Goal: Task Accomplishment & Management: Use online tool/utility

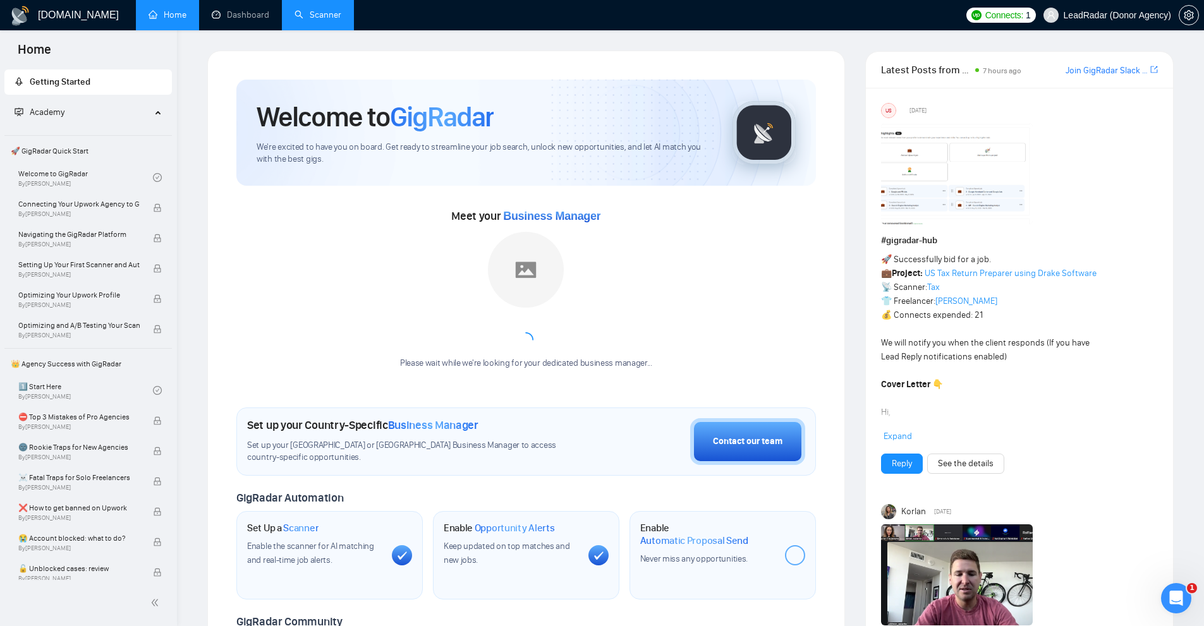
click at [331, 14] on link "Scanner" at bounding box center [317, 14] width 47 height 11
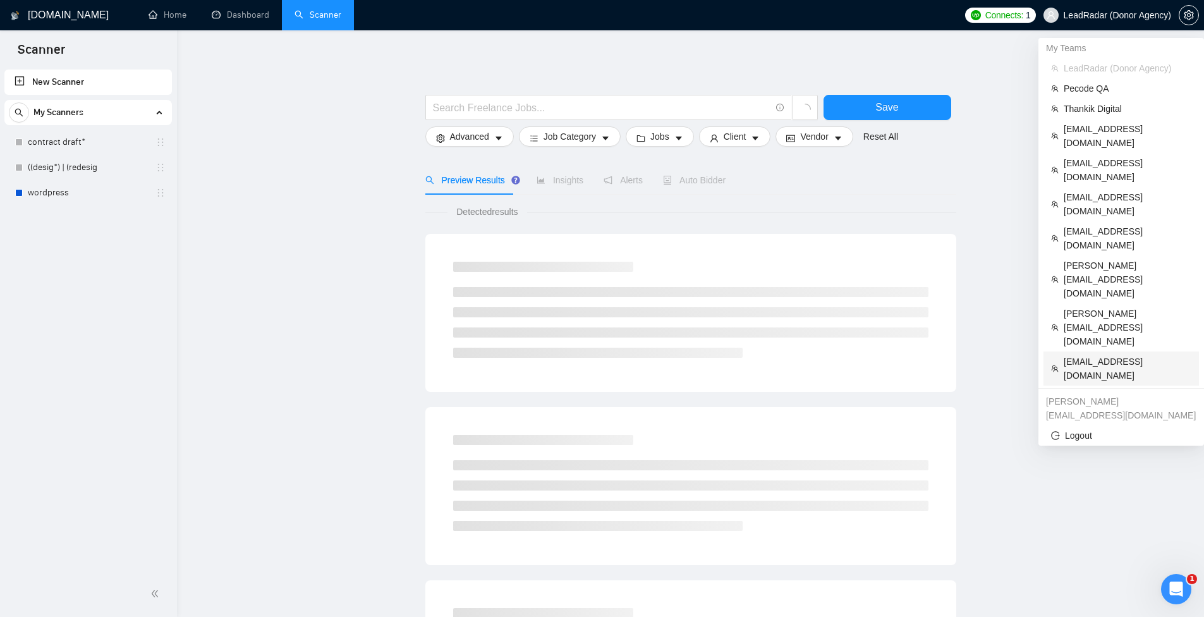
click at [1092, 354] on span "scottanderson@cudavideos.com" at bounding box center [1127, 368] width 128 height 28
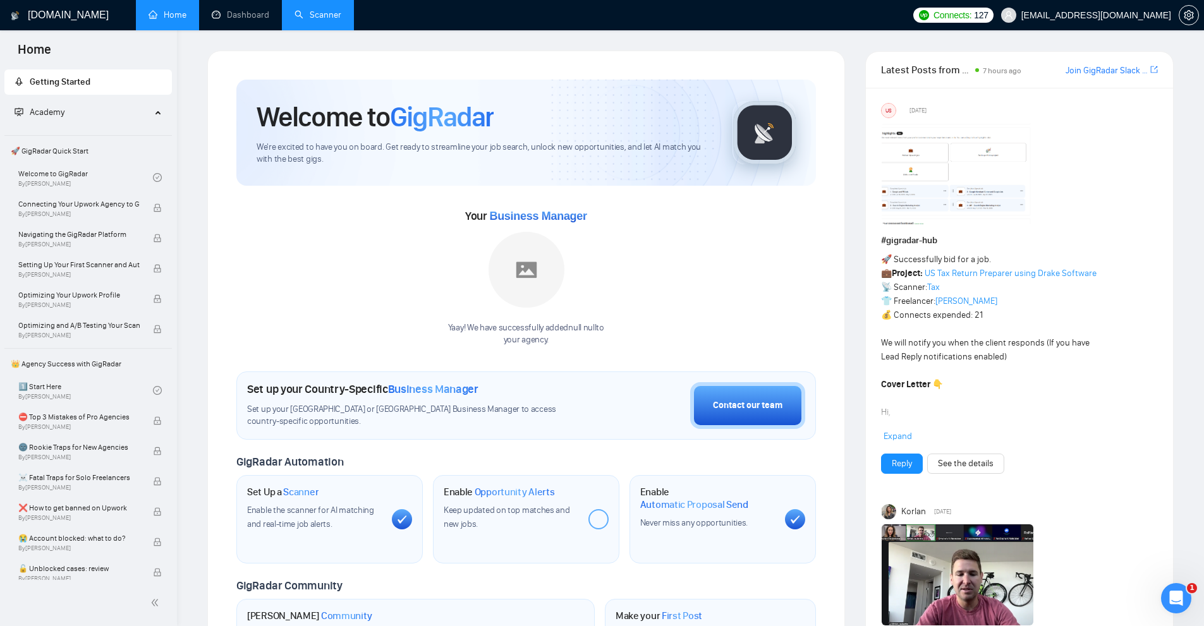
click at [323, 14] on link "Scanner" at bounding box center [317, 14] width 47 height 11
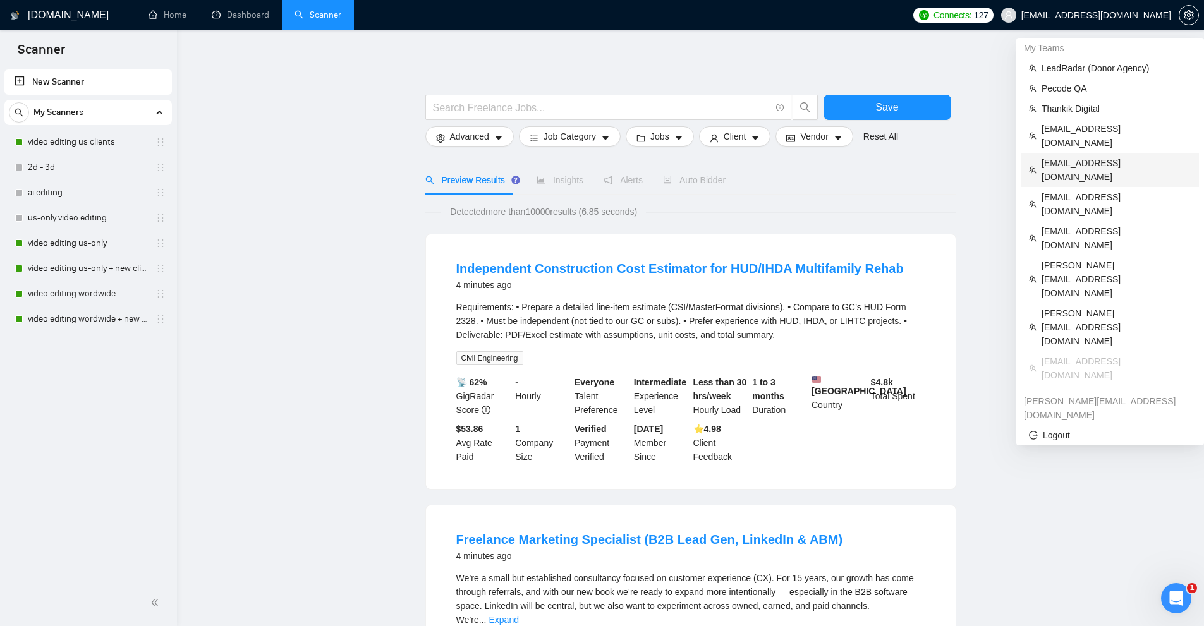
click at [1102, 156] on span "[EMAIL_ADDRESS][DOMAIN_NAME]" at bounding box center [1116, 170] width 150 height 28
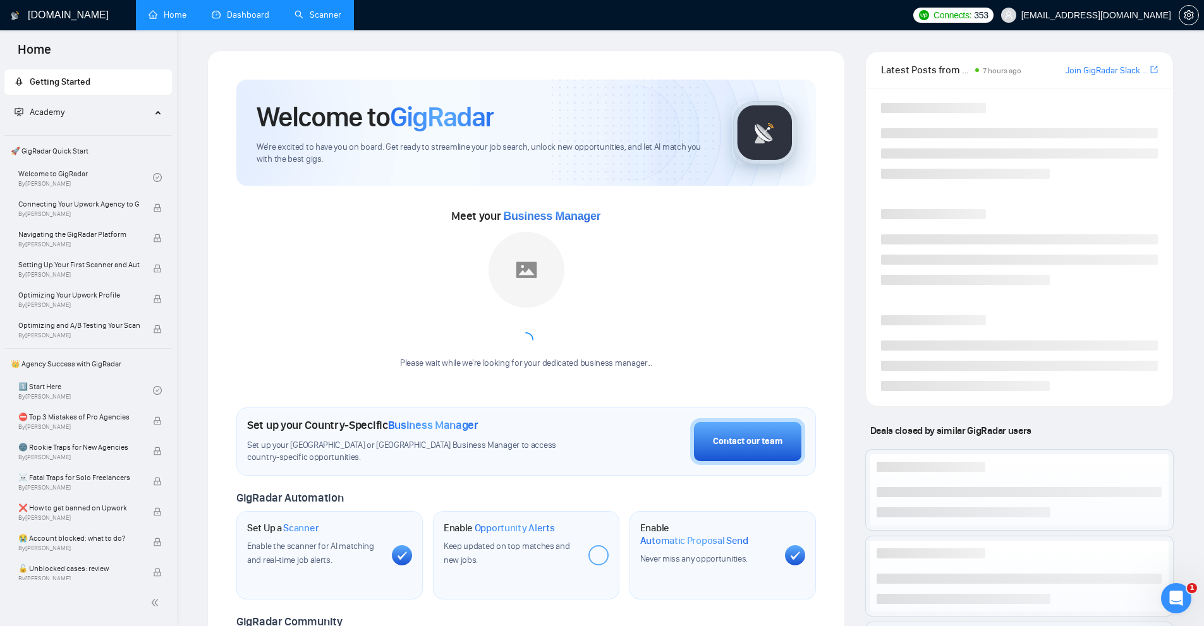
click at [248, 14] on link "Dashboard" at bounding box center [240, 14] width 57 height 11
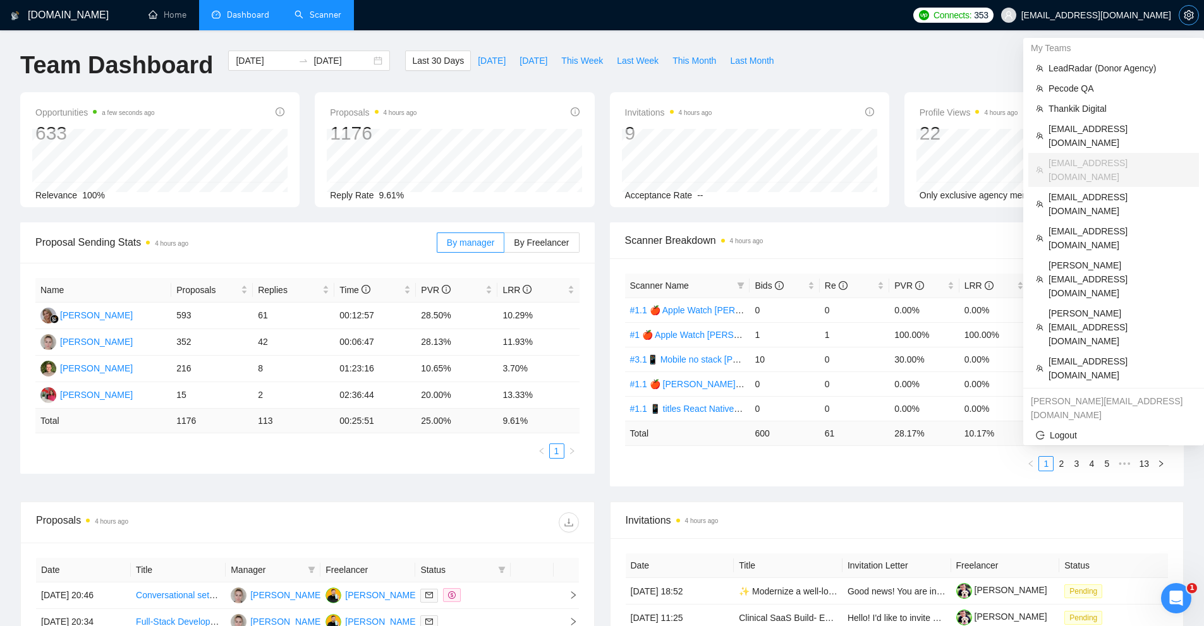
click at [1191, 15] on icon "setting" at bounding box center [1188, 15] width 10 height 10
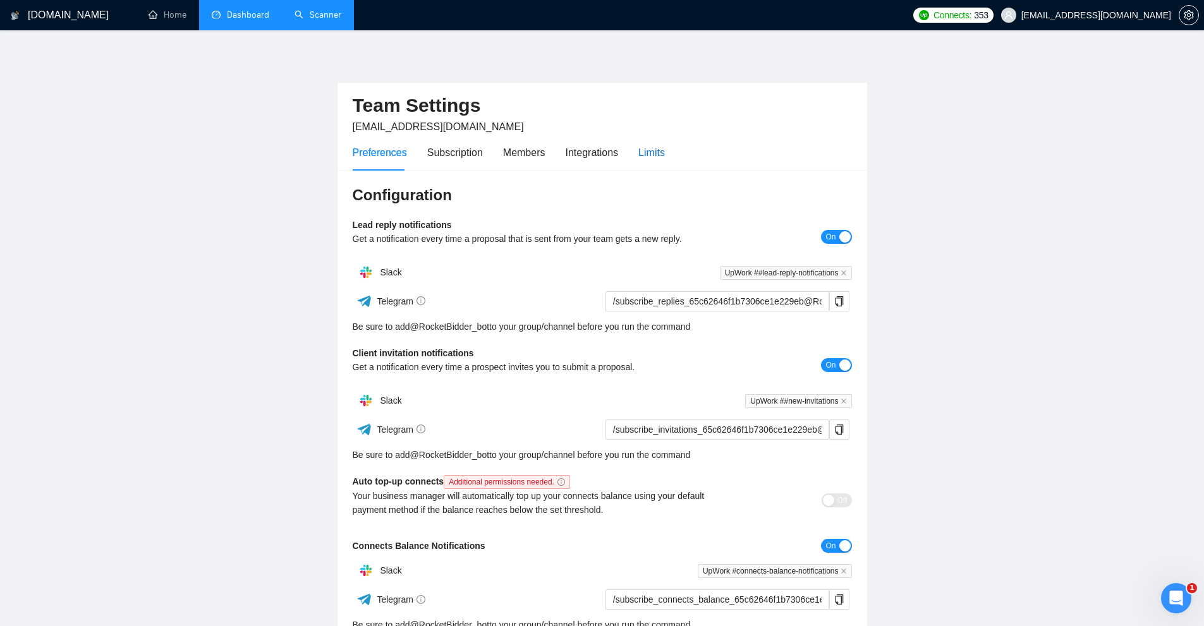
click at [659, 160] on div "Limits" at bounding box center [651, 153] width 27 height 16
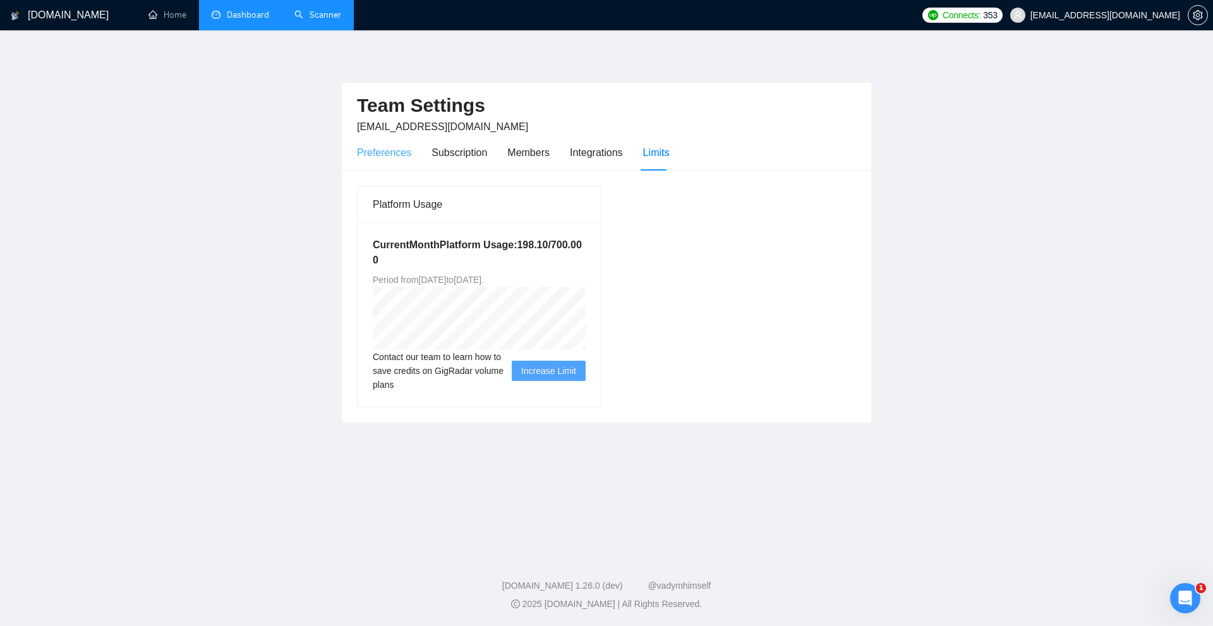
click at [382, 162] on div "Preferences" at bounding box center [384, 153] width 54 height 36
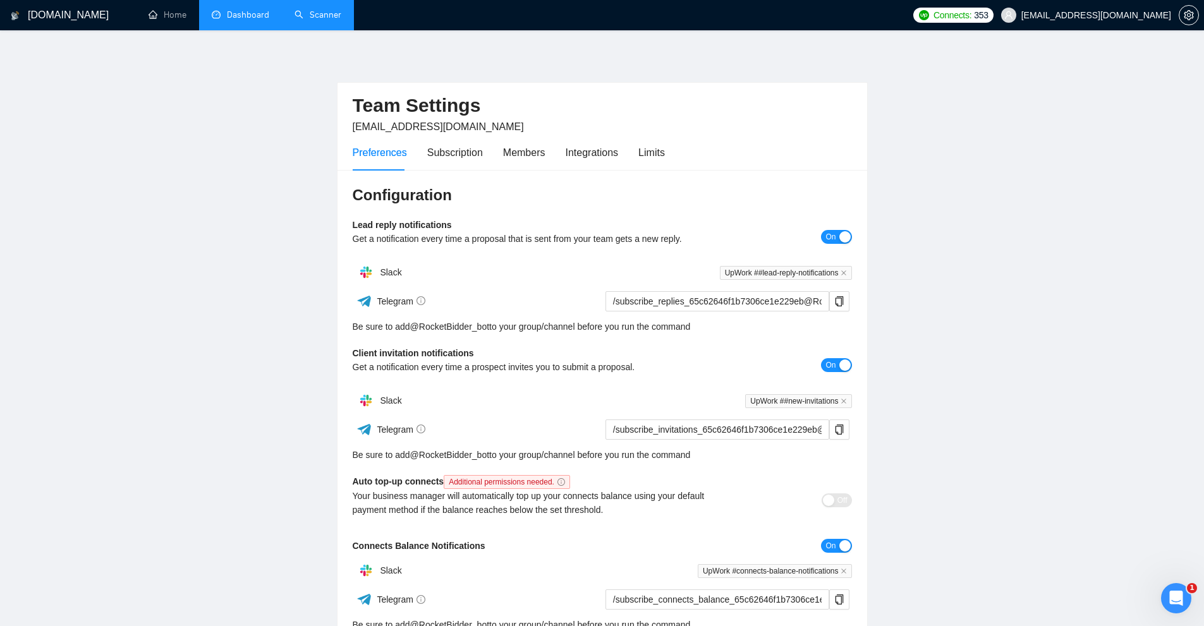
click at [234, 18] on link "Dashboard" at bounding box center [240, 14] width 57 height 11
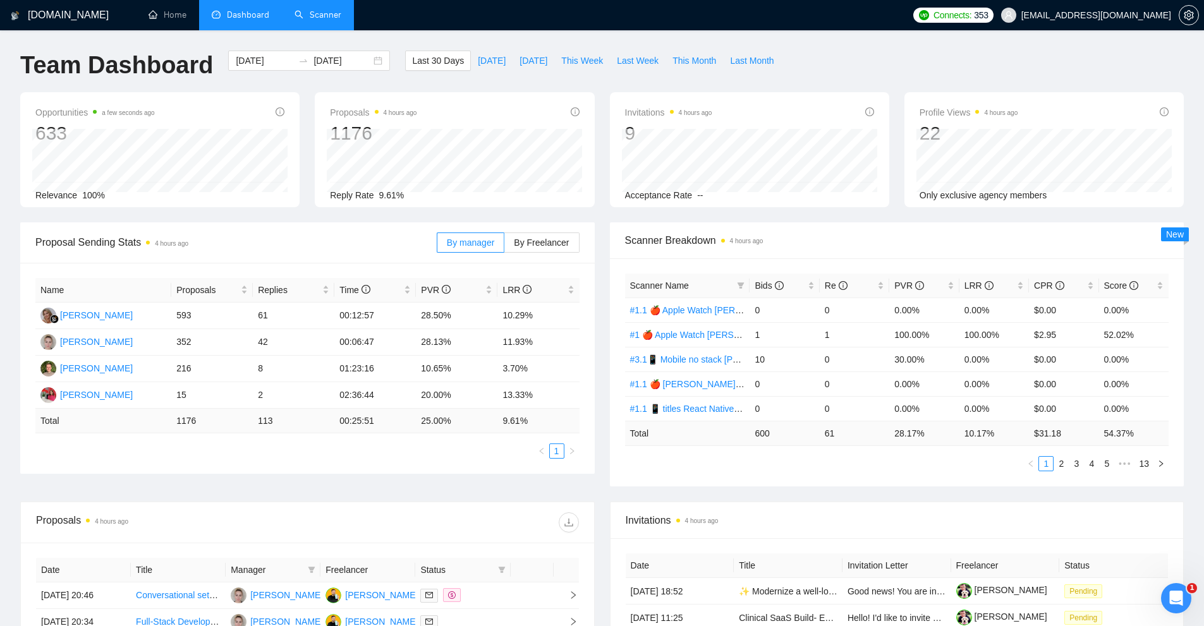
click at [1198, 10] on link at bounding box center [1188, 15] width 20 height 10
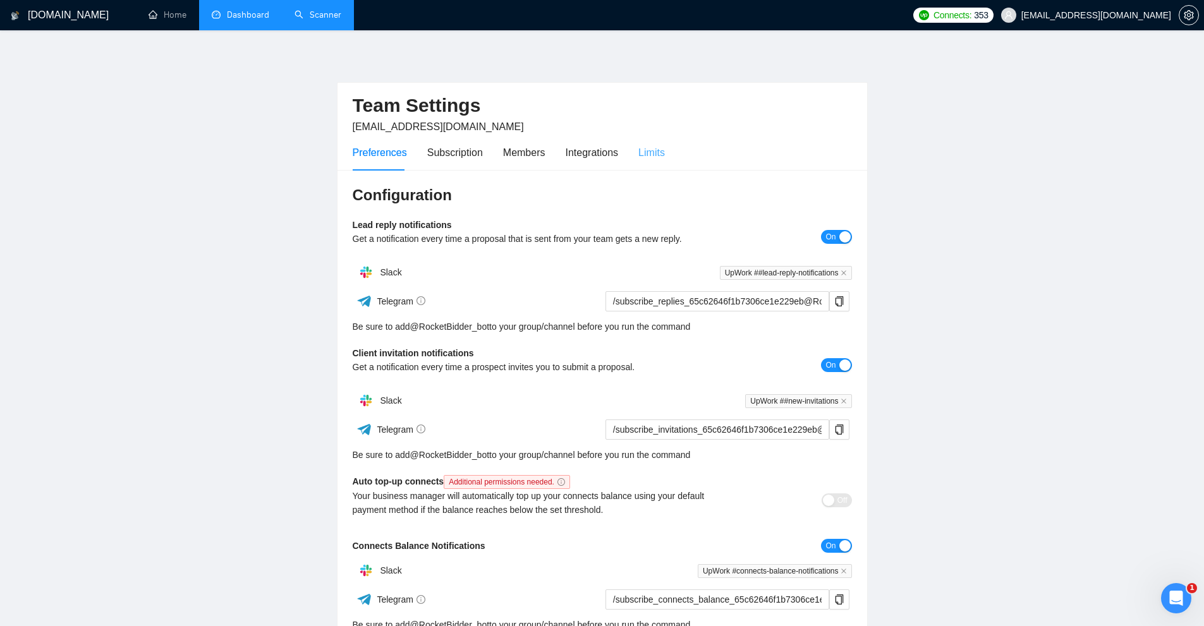
click at [644, 144] on div "Limits" at bounding box center [651, 153] width 27 height 36
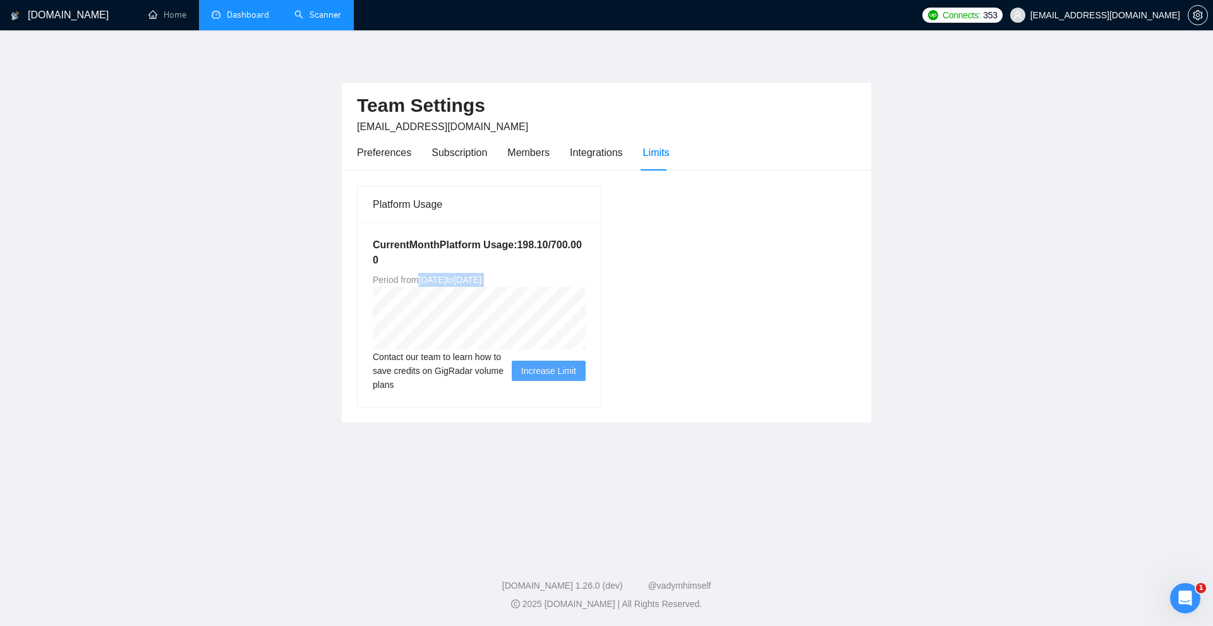
drag, startPoint x: 427, startPoint y: 282, endPoint x: 566, endPoint y: 284, distance: 138.4
click at [566, 284] on div "Current Month Platform Usage: 198.10 / 700.00 0 Period from Sat Aug 30 2025 to …" at bounding box center [479, 314] width 243 height 184
click at [231, 15] on link "Dashboard" at bounding box center [240, 14] width 57 height 11
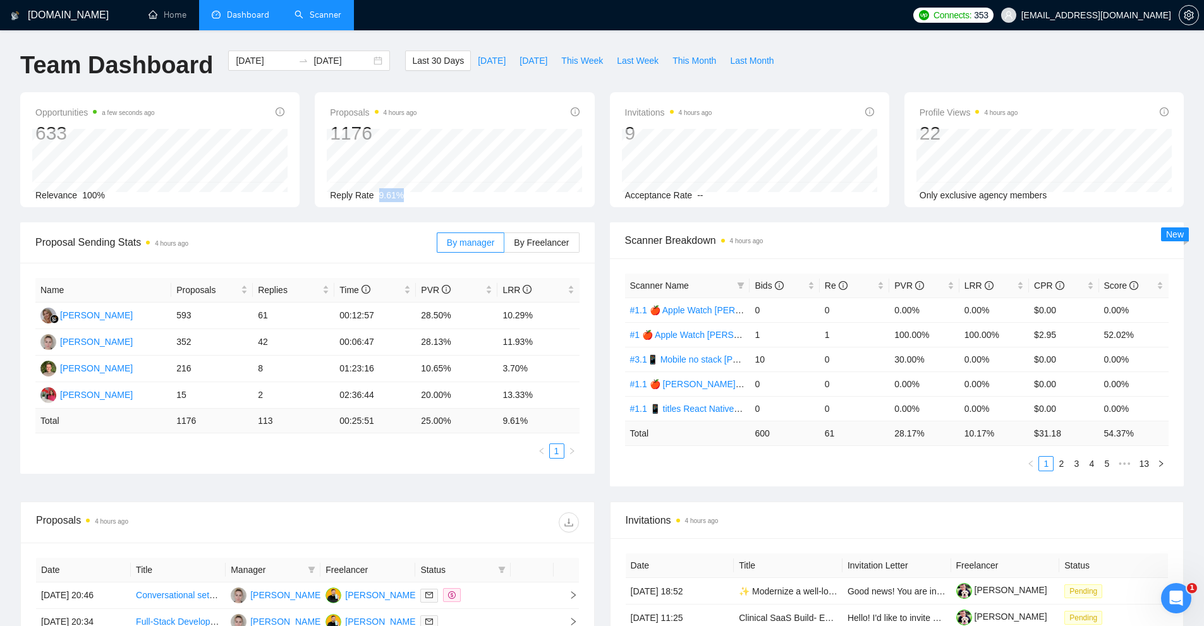
drag, startPoint x: 372, startPoint y: 195, endPoint x: 481, endPoint y: 194, distance: 109.9
click at [471, 194] on div "Reply Rate 9.61%" at bounding box center [454, 195] width 249 height 14
click at [1077, 197] on div "Profile Views 4 hours ago 22 Only exclusive agency members" at bounding box center [1043, 153] width 249 height 97
click at [1077, 197] on div "Only exclusive agency members" at bounding box center [1043, 195] width 249 height 14
drag, startPoint x: 1085, startPoint y: 196, endPoint x: 912, endPoint y: 201, distance: 173.2
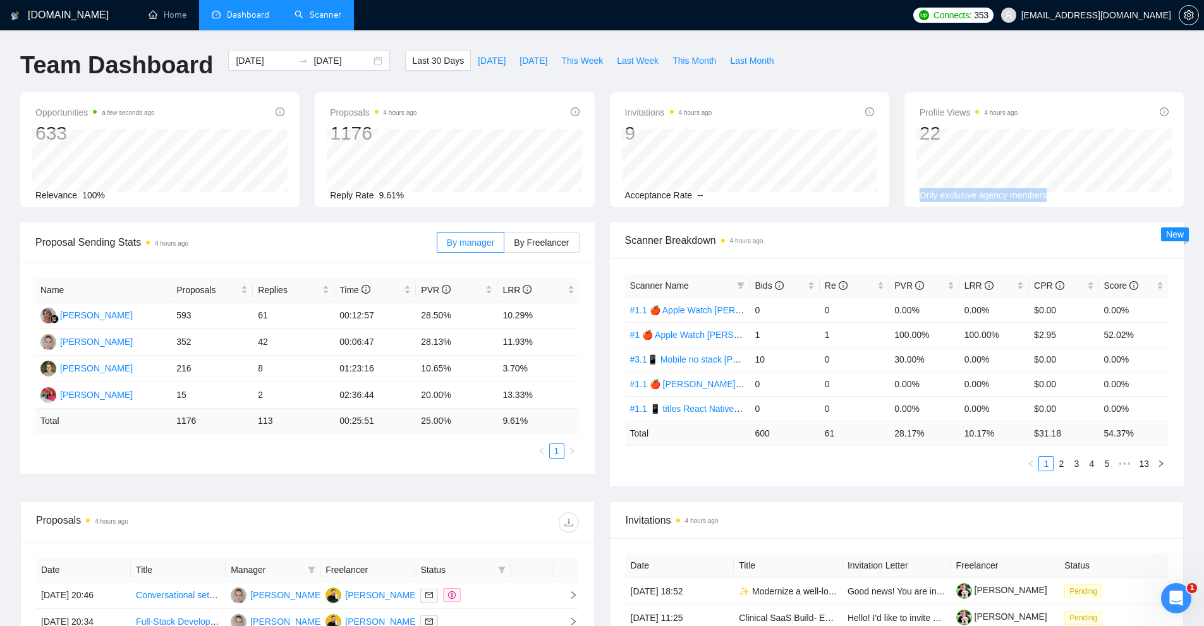
click at [912, 201] on div "Profile Views 4 hours ago 22 Only exclusive agency members" at bounding box center [1043, 149] width 279 height 115
drag, startPoint x: 401, startPoint y: 315, endPoint x: 552, endPoint y: 318, distance: 151.0
click at [552, 318] on tr "Marina Chernenko 593 61 00:12:57 28.50% 10.29%" at bounding box center [307, 316] width 544 height 27
click at [552, 318] on td "10.29%" at bounding box center [538, 316] width 82 height 27
click at [330, 18] on link "Scanner" at bounding box center [317, 14] width 47 height 11
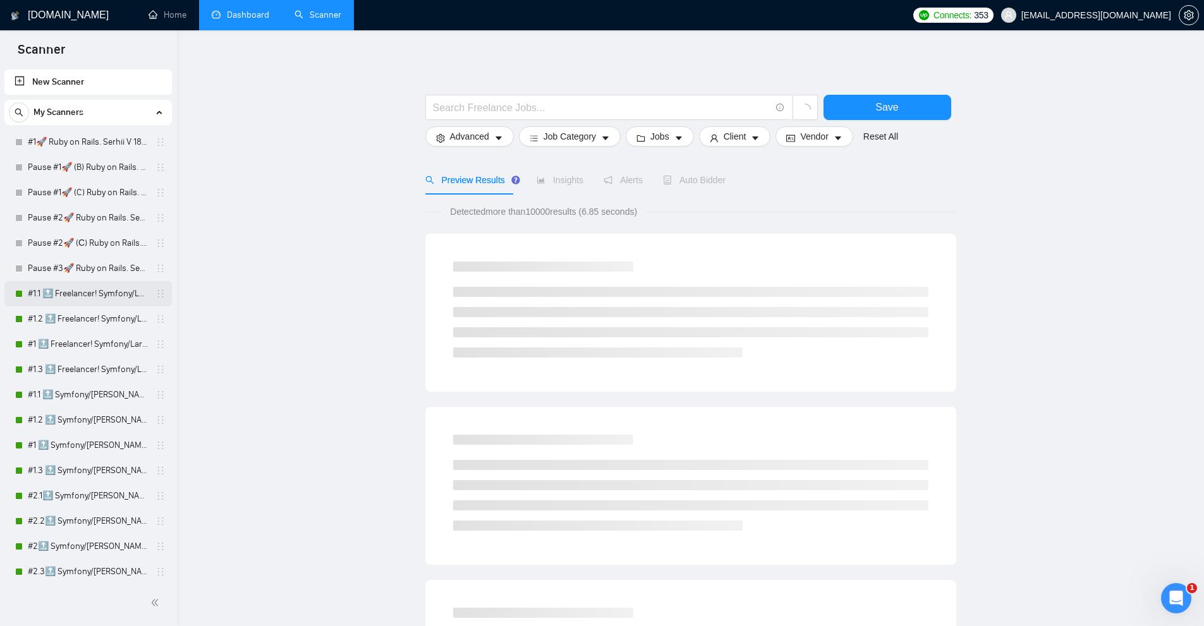
click at [68, 294] on link "#1.1 🔝 Freelancer! Symfony/Laravel [PERSON_NAME] 15/03 CoverLetter changed" at bounding box center [88, 293] width 120 height 25
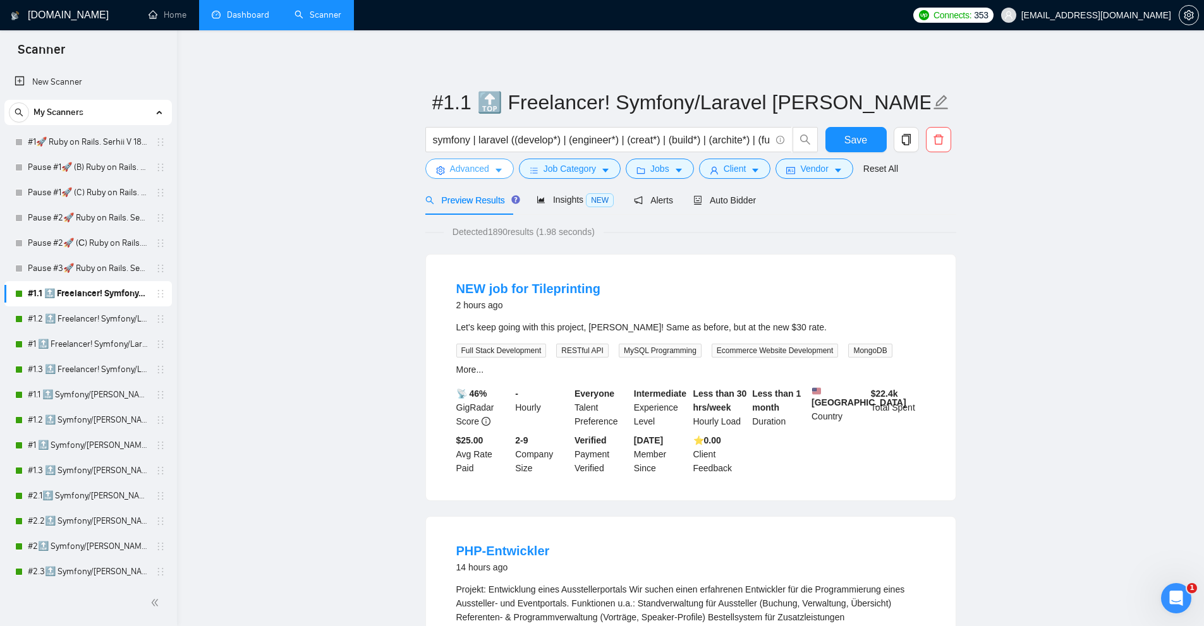
click at [476, 170] on span "Advanced" at bounding box center [469, 169] width 39 height 14
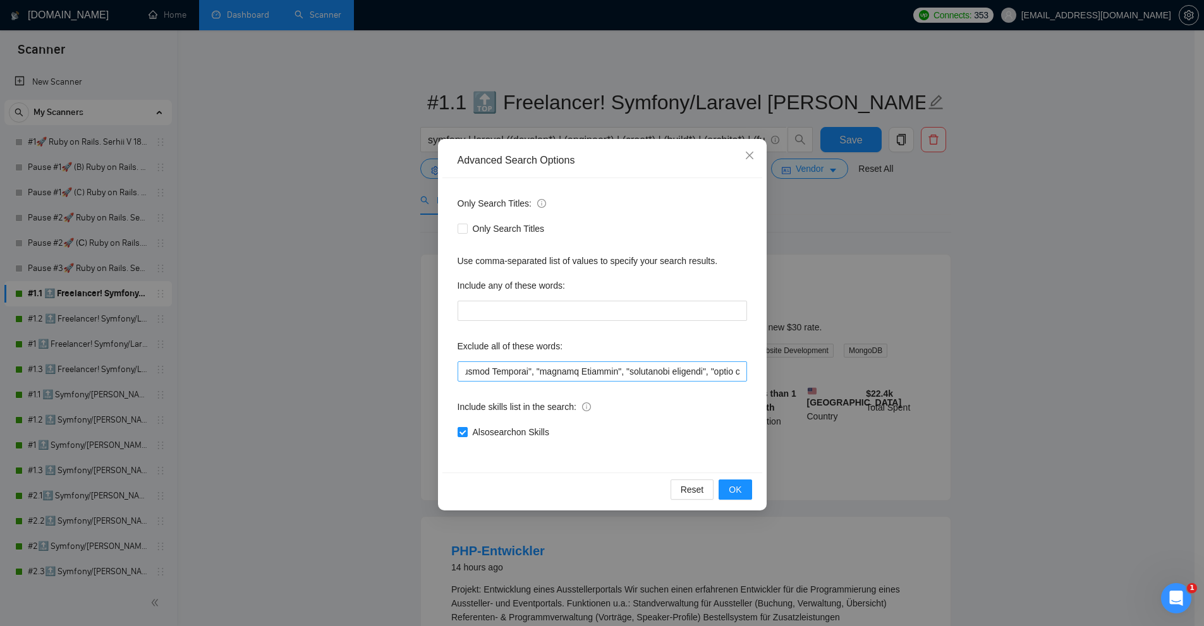
scroll to position [0, 7203]
click at [539, 373] on input "text" at bounding box center [601, 371] width 289 height 20
click at [353, 203] on div "Advanced Search Options Only Search Titles: Only Search Titles Use comma-separa…" at bounding box center [602, 313] width 1204 height 626
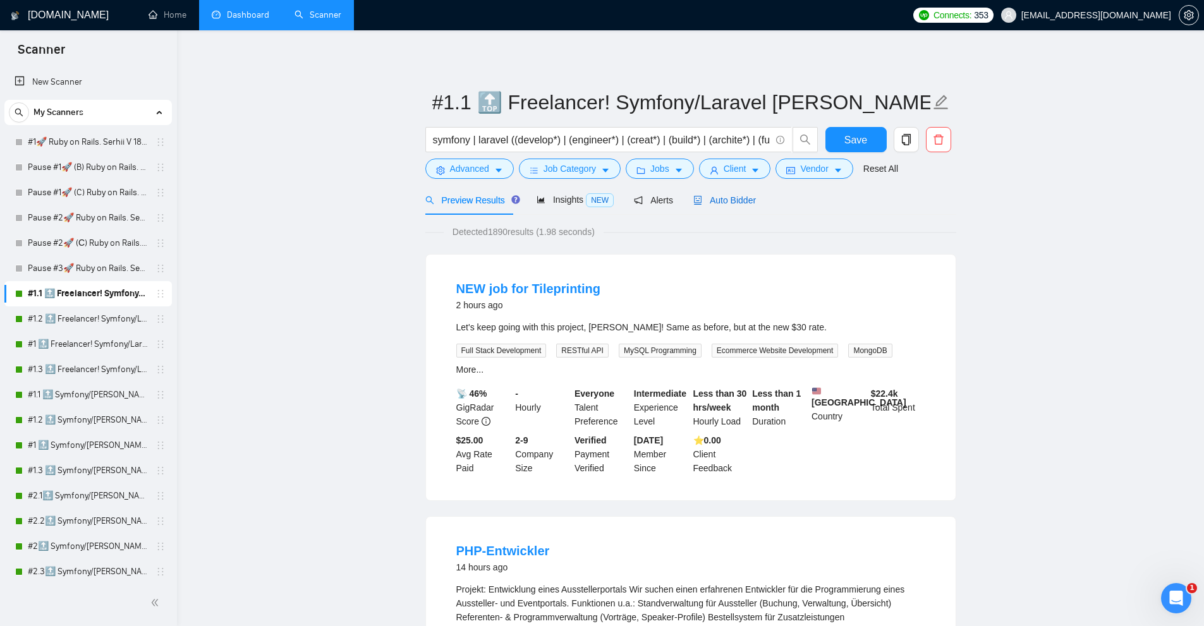
click at [730, 199] on span "Auto Bidder" at bounding box center [724, 200] width 63 height 10
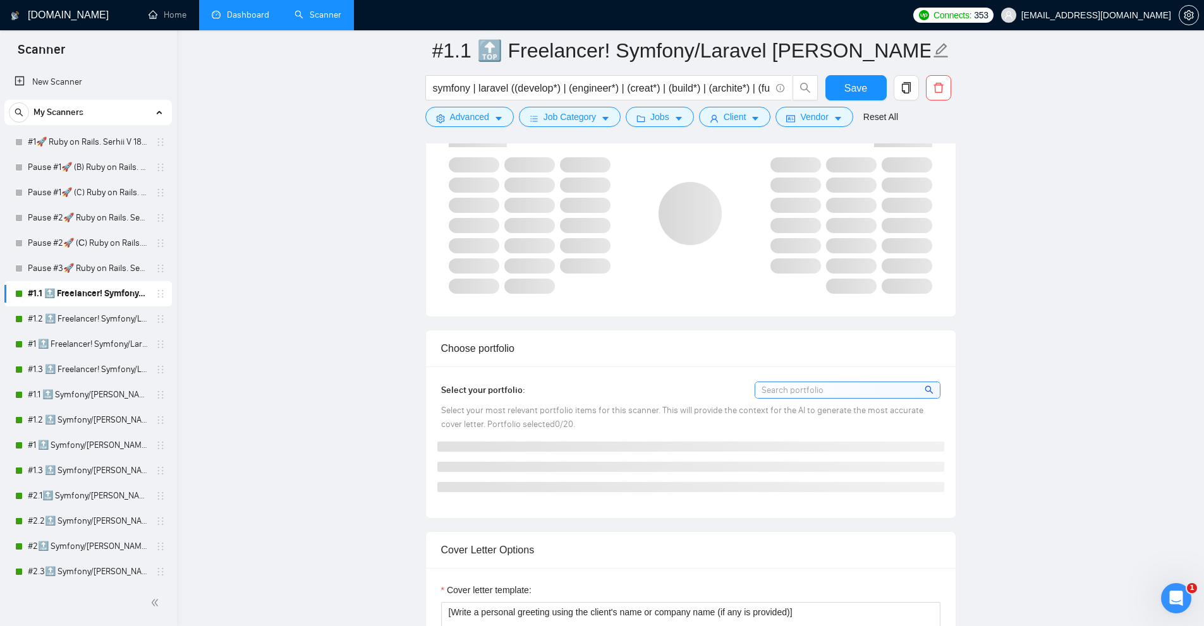
scroll to position [1201, 0]
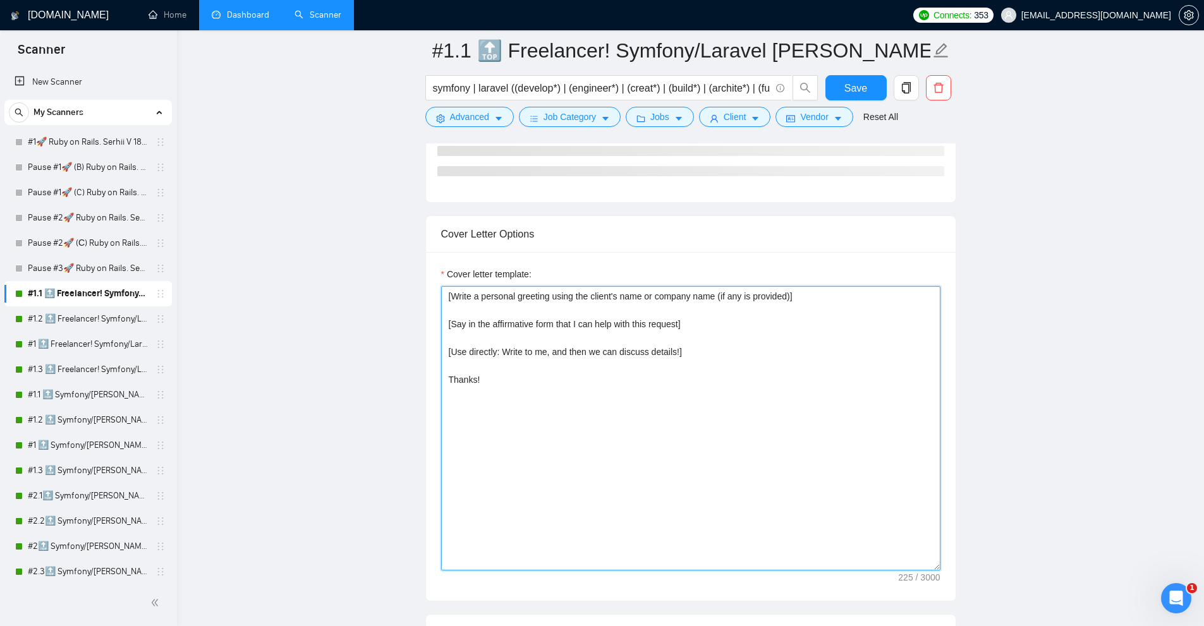
drag, startPoint x: 565, startPoint y: 427, endPoint x: 377, endPoint y: 266, distance: 247.3
click at [363, 265] on main "#1.1 🔝 Freelancer! Symfony/Laravel Vasyl K. 15/03 CoverLetter changed symfony |…" at bounding box center [690, 532] width 986 height 3365
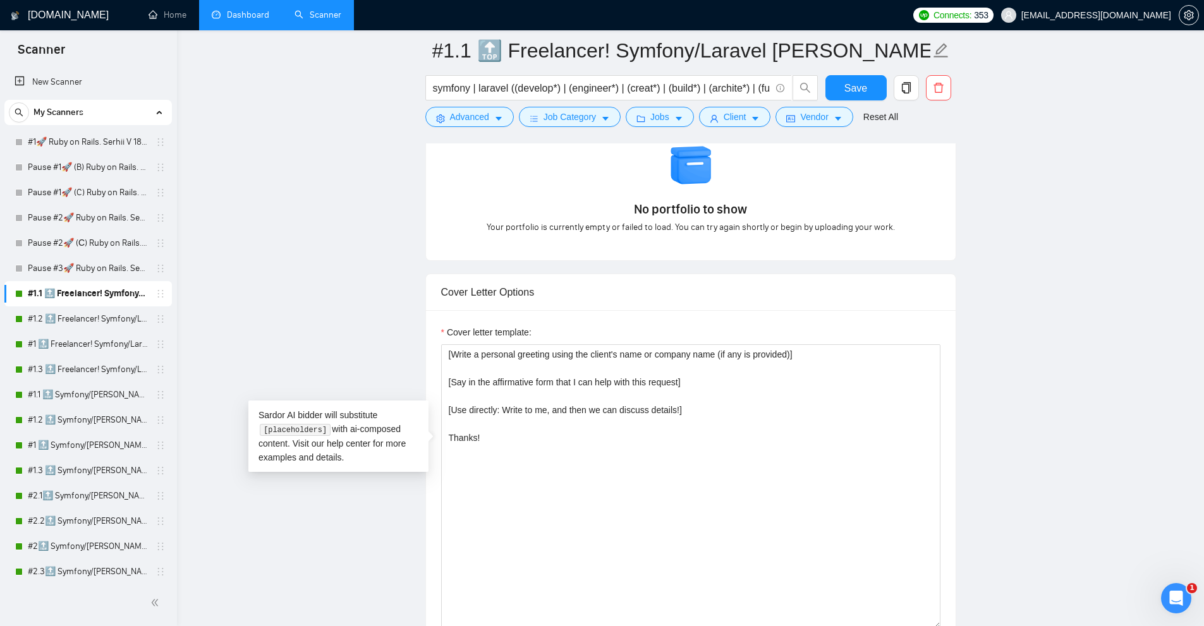
scroll to position [1137, 0]
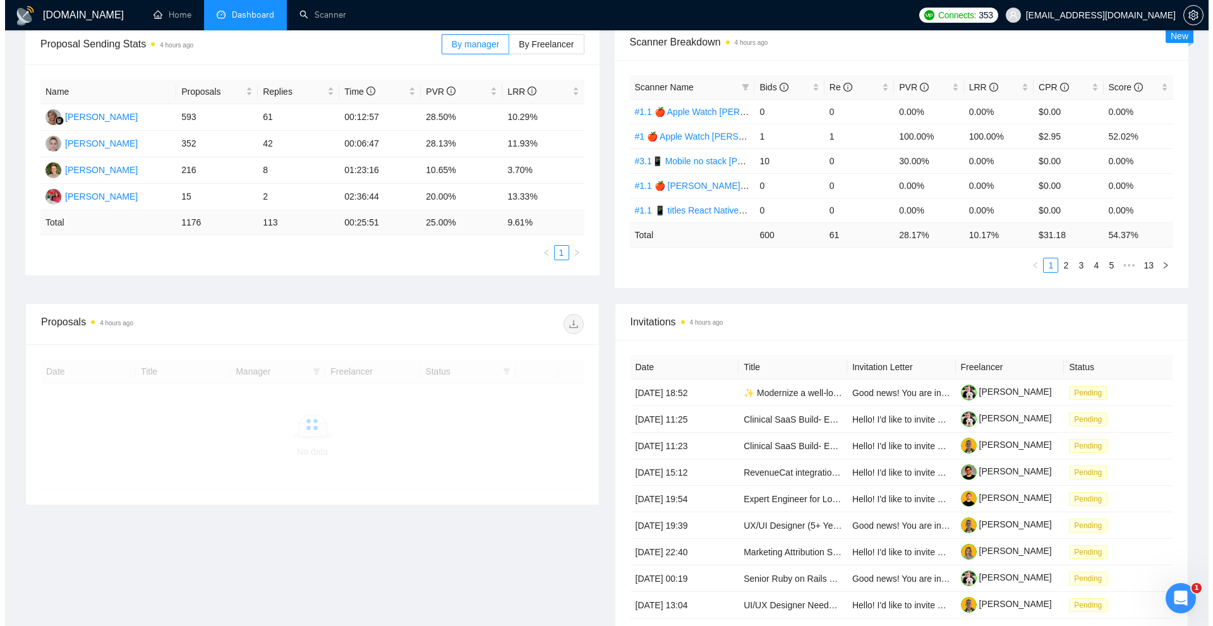
scroll to position [344, 0]
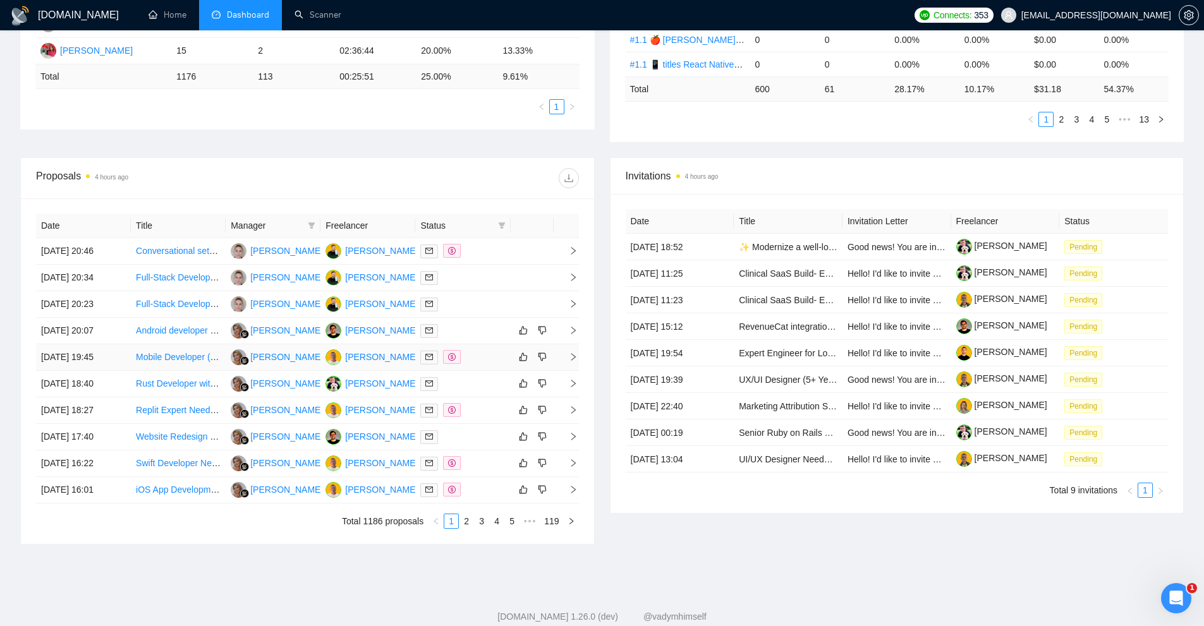
click at [461, 355] on div at bounding box center [462, 357] width 85 height 15
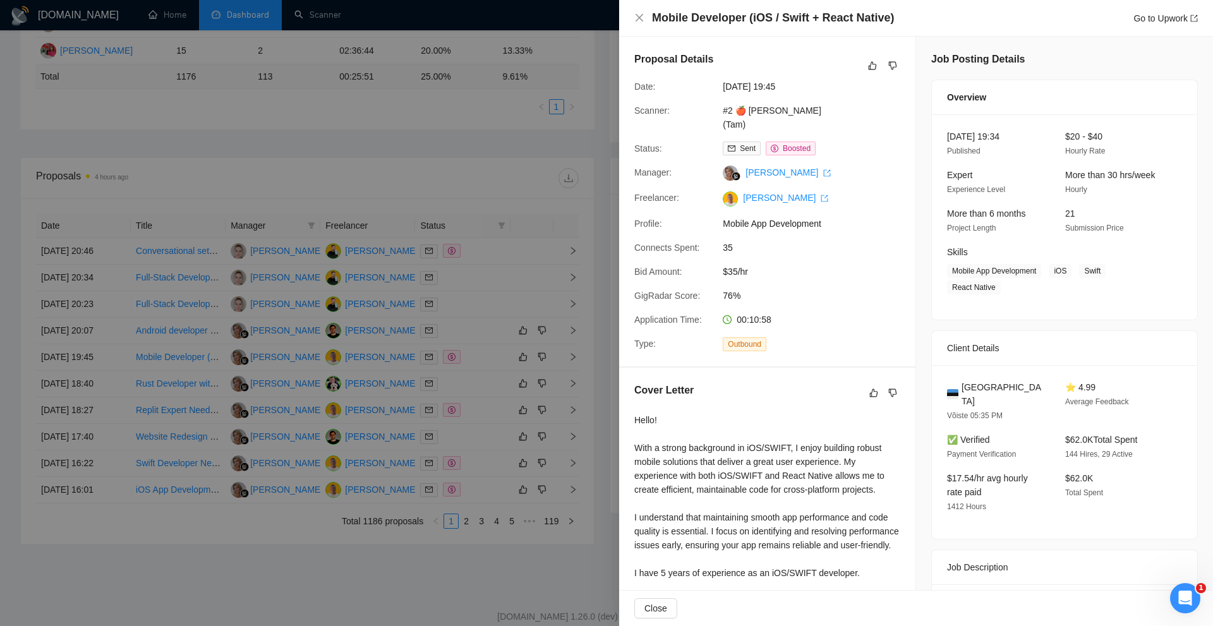
scroll to position [389, 0]
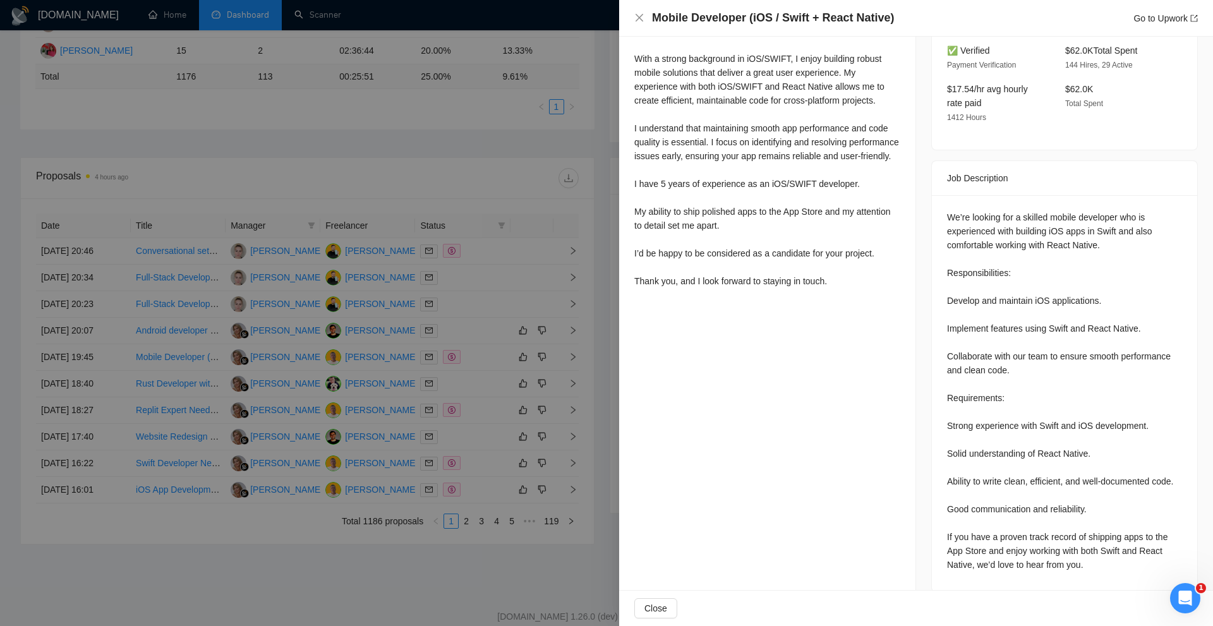
drag, startPoint x: 643, startPoint y: 277, endPoint x: 757, endPoint y: 289, distance: 114.3
click at [747, 287] on div "Hello! With a strong background in iOS/SWIFT, I enjoy building robust mobile so…" at bounding box center [767, 156] width 266 height 264
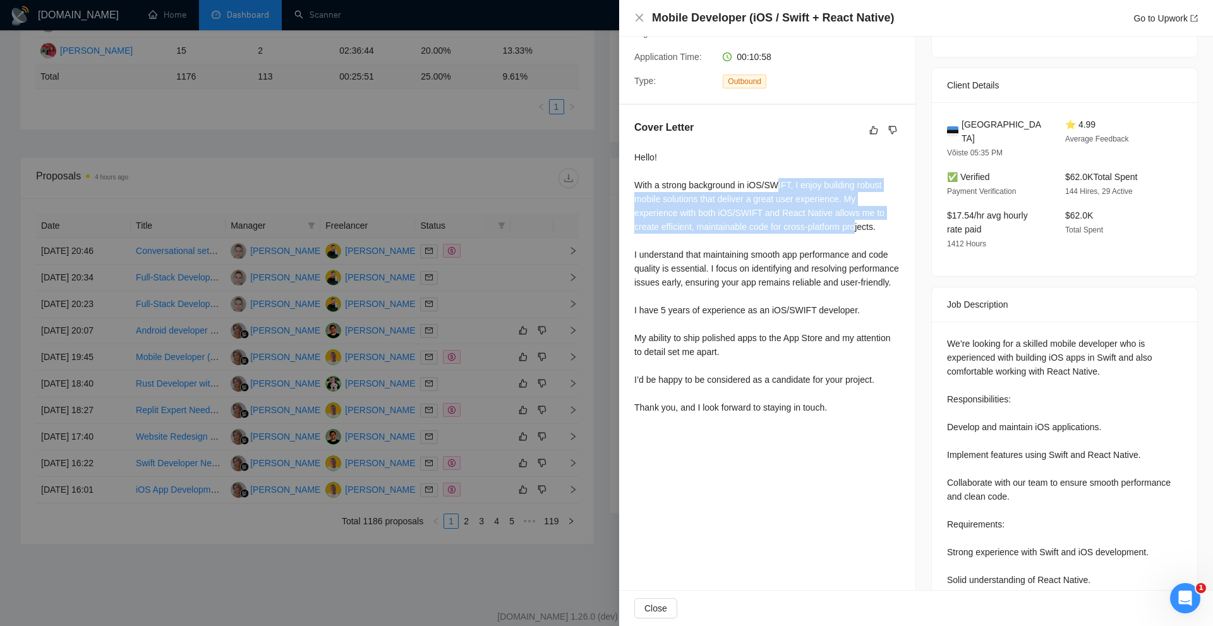
drag, startPoint x: 777, startPoint y: 178, endPoint x: 857, endPoint y: 231, distance: 96.2
click at [857, 231] on div "Hello! With a strong background in iOS/SWIFT, I enjoy building robust mobile so…" at bounding box center [767, 282] width 266 height 264
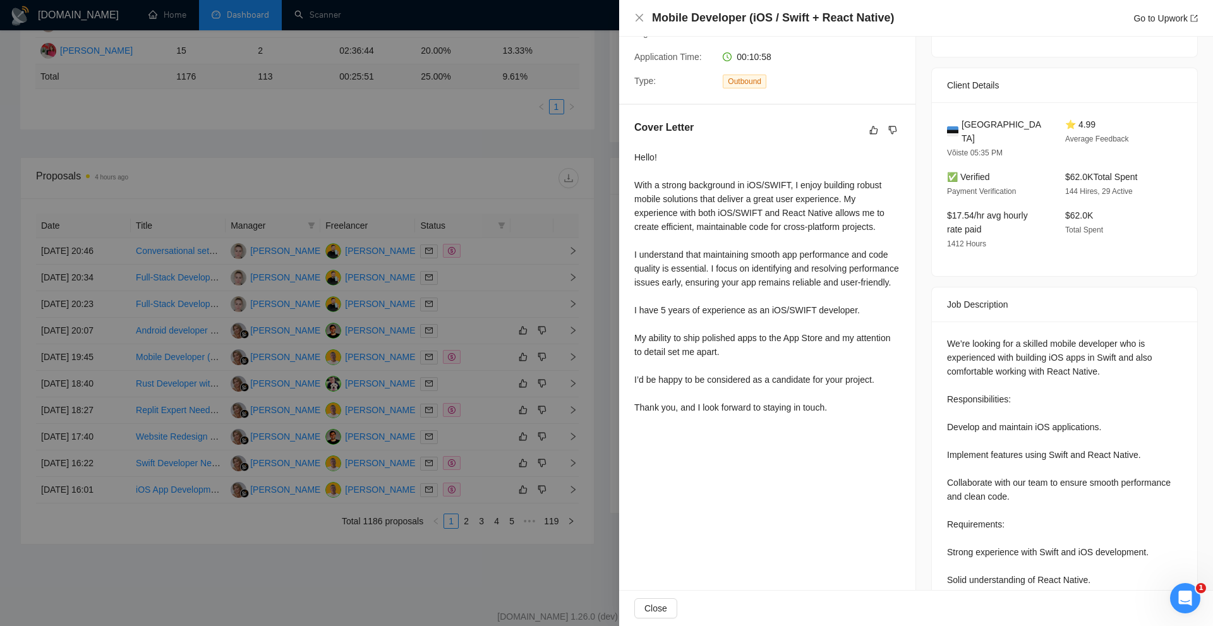
click at [739, 262] on div "Hello! With a strong background in iOS/SWIFT, I enjoy building robust mobile so…" at bounding box center [767, 282] width 266 height 264
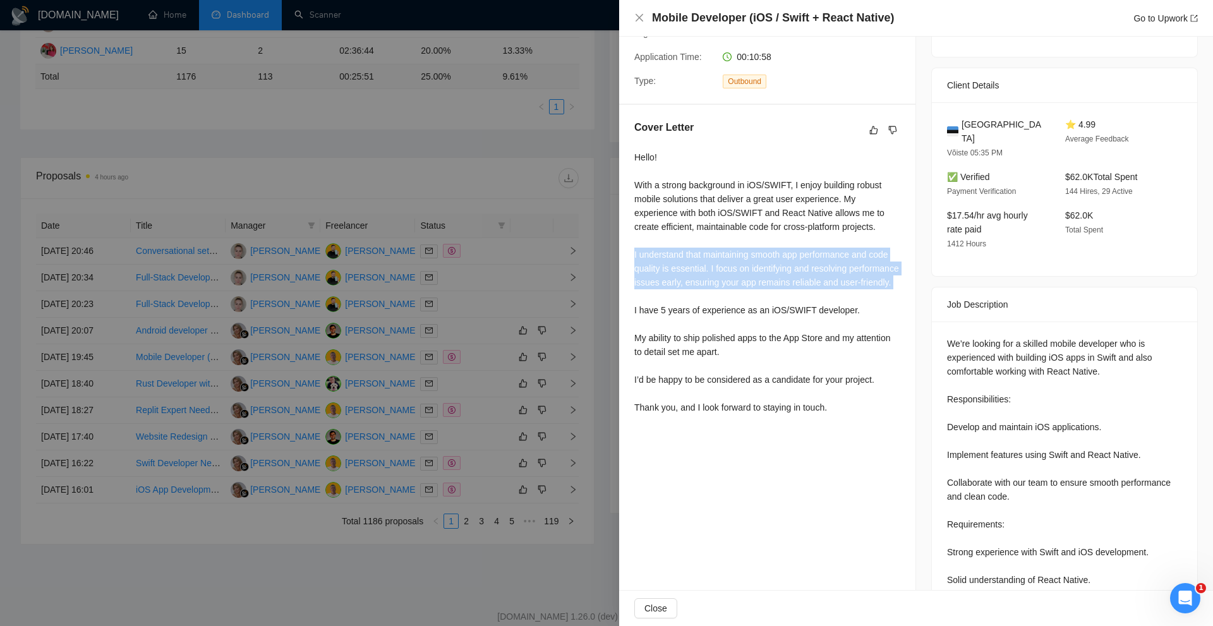
click at [739, 262] on div "Hello! With a strong background in iOS/SWIFT, I enjoy building robust mobile so…" at bounding box center [767, 282] width 266 height 264
click at [701, 312] on div "Hello! With a strong background in iOS/SWIFT, I enjoy building robust mobile so…" at bounding box center [767, 282] width 266 height 264
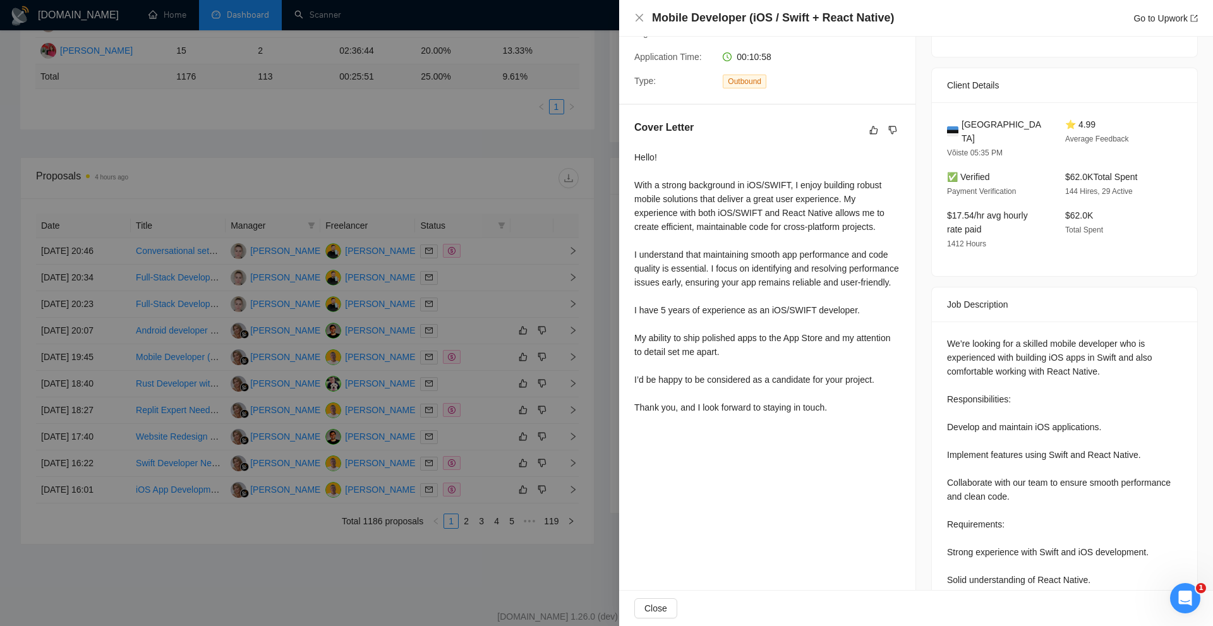
click at [641, 324] on div "Hello! With a strong background in iOS/SWIFT, I enjoy building robust mobile so…" at bounding box center [767, 282] width 266 height 264
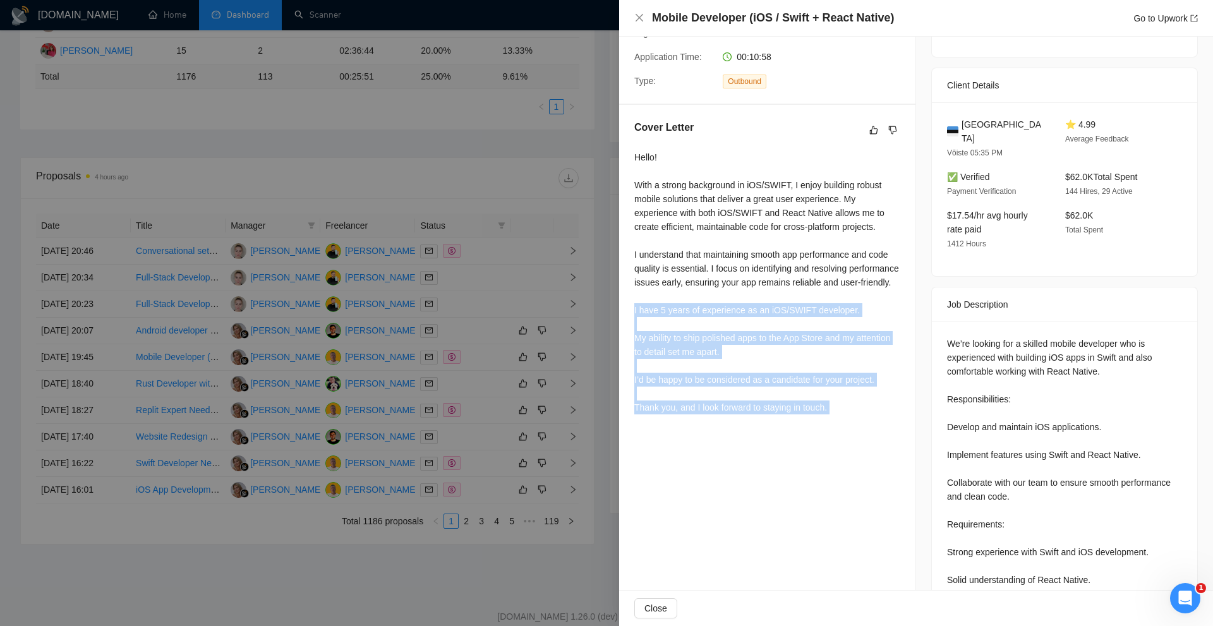
drag, startPoint x: 641, startPoint y: 324, endPoint x: 815, endPoint y: 421, distance: 199.7
click at [815, 414] on div "Hello! With a strong background in iOS/SWIFT, I enjoy building robust mobile so…" at bounding box center [767, 282] width 266 height 264
click at [820, 414] on div "Hello! With a strong background in iOS/SWIFT, I enjoy building robust mobile so…" at bounding box center [767, 282] width 266 height 264
drag, startPoint x: 844, startPoint y: 425, endPoint x: 734, endPoint y: 294, distance: 170.4
click at [734, 294] on div "Hello! With a strong background in iOS/SWIFT, I enjoy building robust mobile so…" at bounding box center [767, 282] width 266 height 264
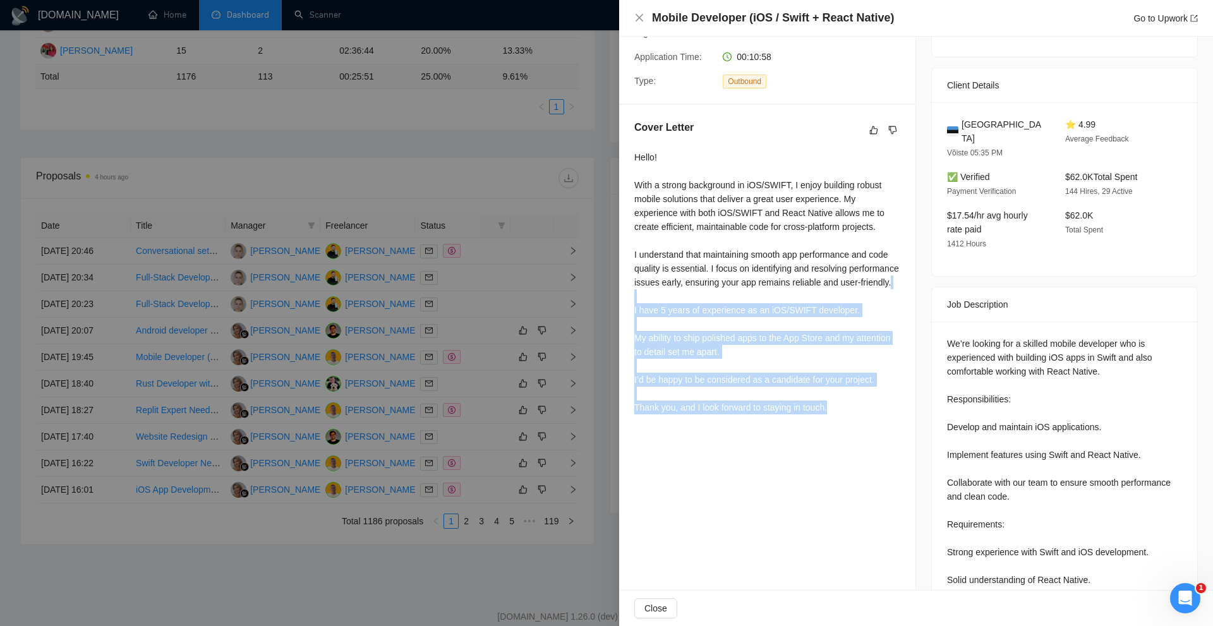
click at [734, 294] on div "Hello! With a strong background in iOS/SWIFT, I enjoy building robust mobile so…" at bounding box center [767, 282] width 266 height 264
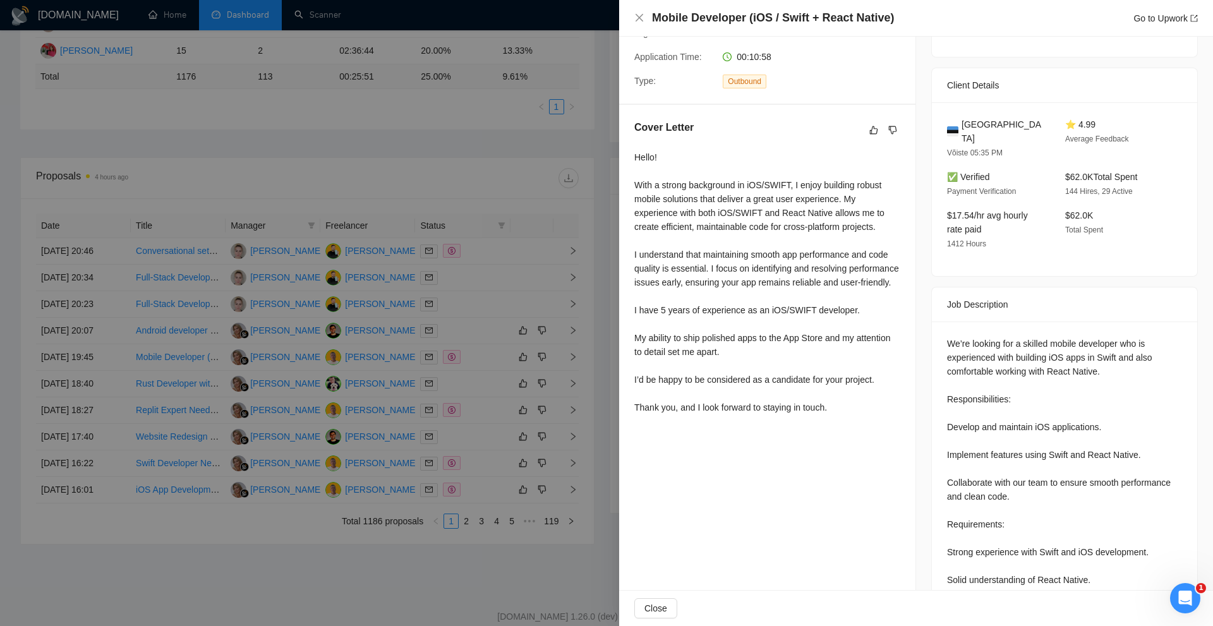
scroll to position [389, 0]
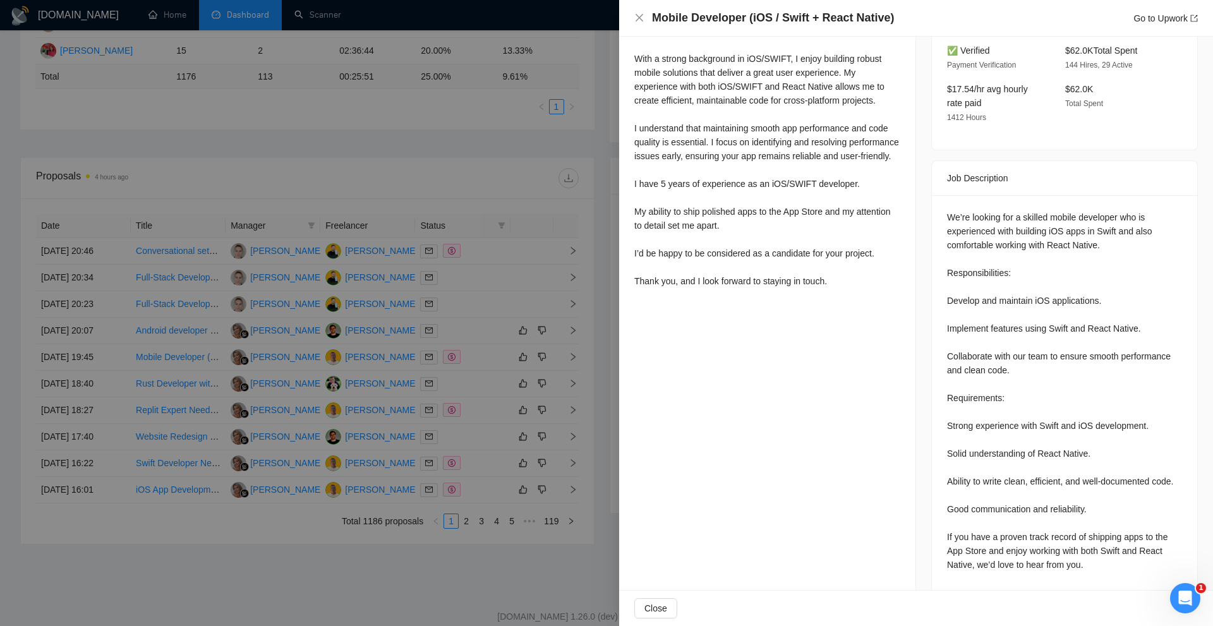
click at [480, 297] on div at bounding box center [606, 313] width 1213 height 626
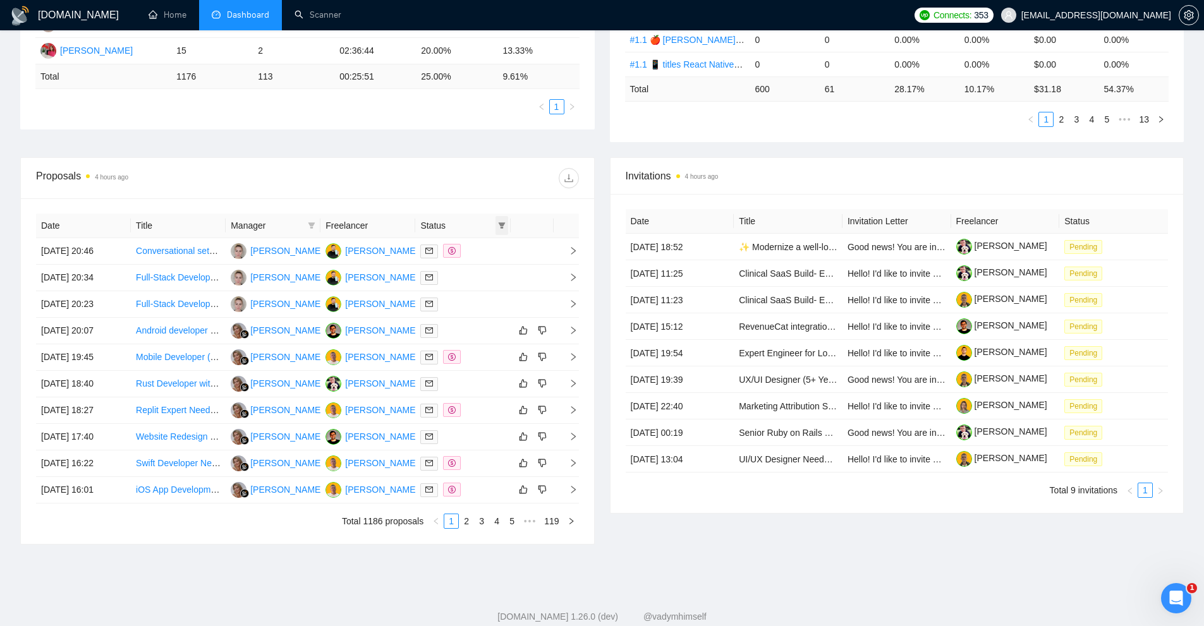
click at [502, 222] on icon "filter" at bounding box center [502, 226] width 8 height 8
drag, startPoint x: 466, startPoint y: 267, endPoint x: 484, endPoint y: 246, distance: 27.3
click at [484, 246] on ul "Chat Sent" at bounding box center [470, 259] width 76 height 45
click at [482, 246] on span "Chat" at bounding box center [469, 250] width 61 height 14
checkbox input "true"
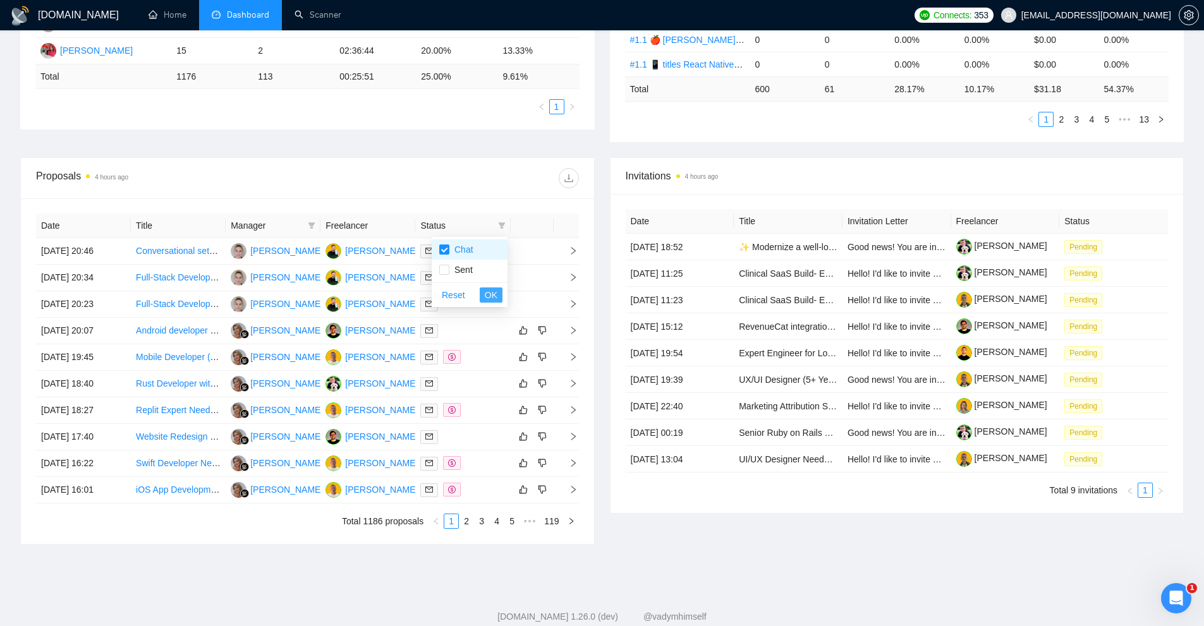
click at [495, 298] on span "OK" at bounding box center [491, 295] width 13 height 14
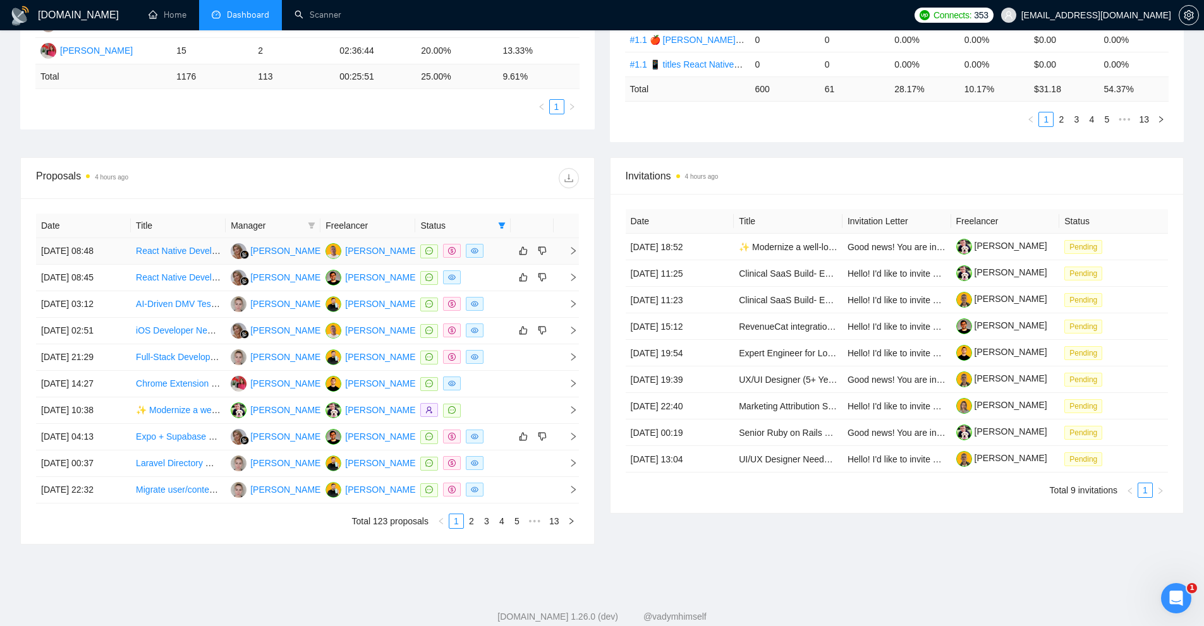
click at [492, 251] on div at bounding box center [462, 251] width 85 height 15
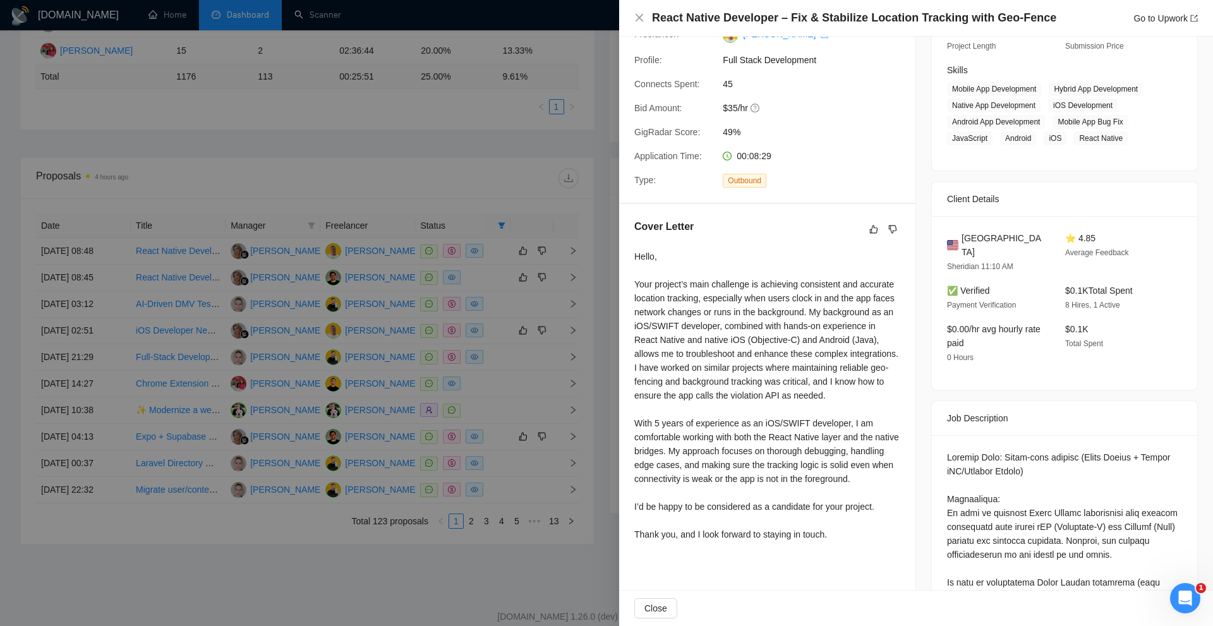
scroll to position [119, 0]
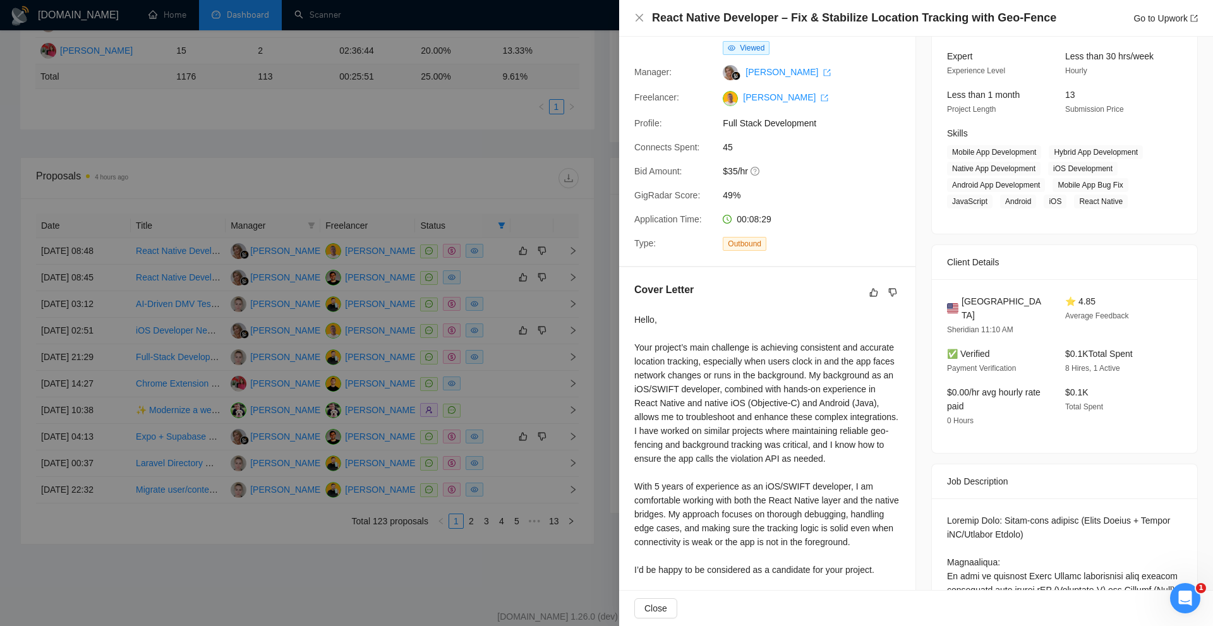
click at [760, 118] on span "Full Stack Development" at bounding box center [818, 123] width 190 height 14
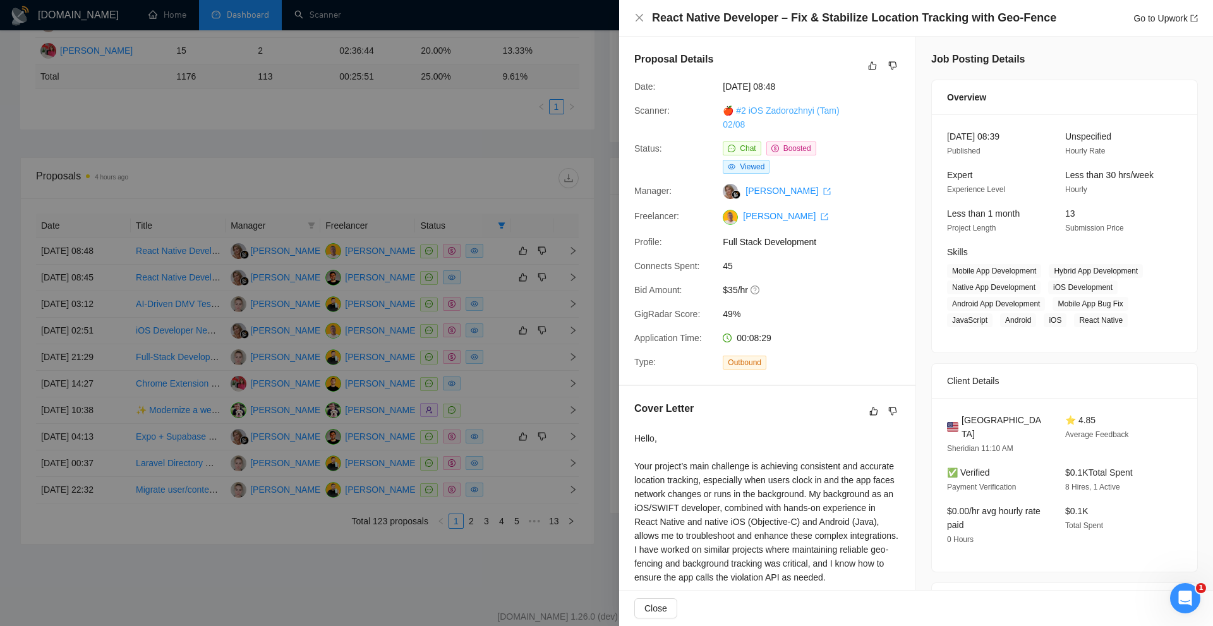
click at [773, 112] on link "🍎 #2 iOS Zadorozhnyi (Tam) 02/08" at bounding box center [781, 118] width 116 height 24
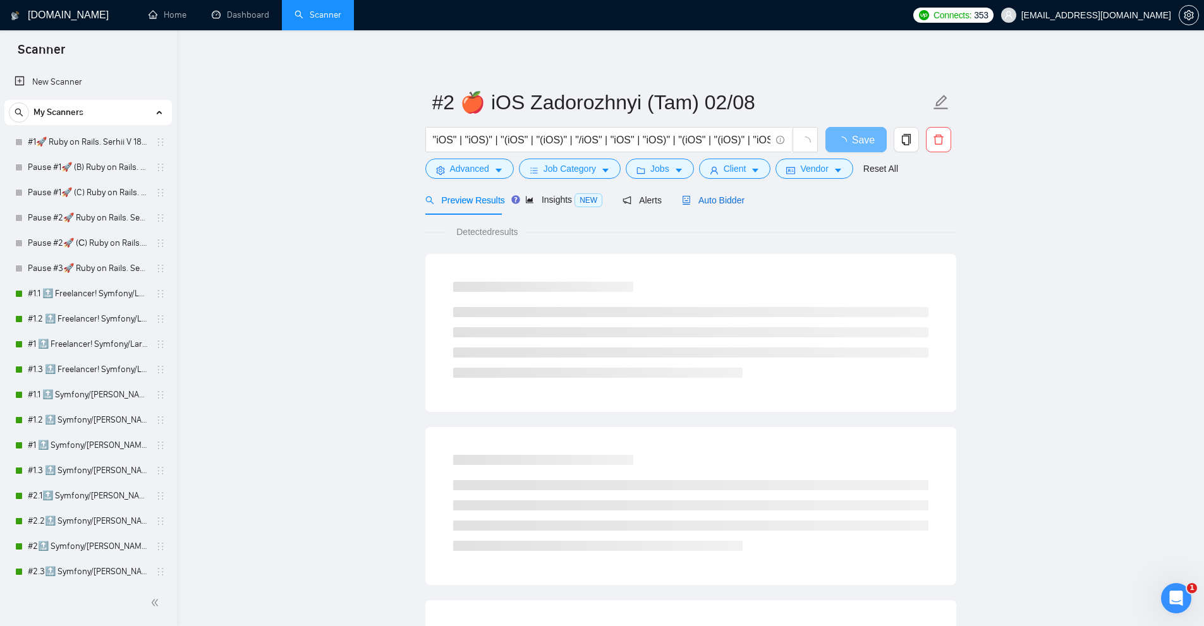
click at [700, 198] on span "Auto Bidder" at bounding box center [713, 200] width 63 height 10
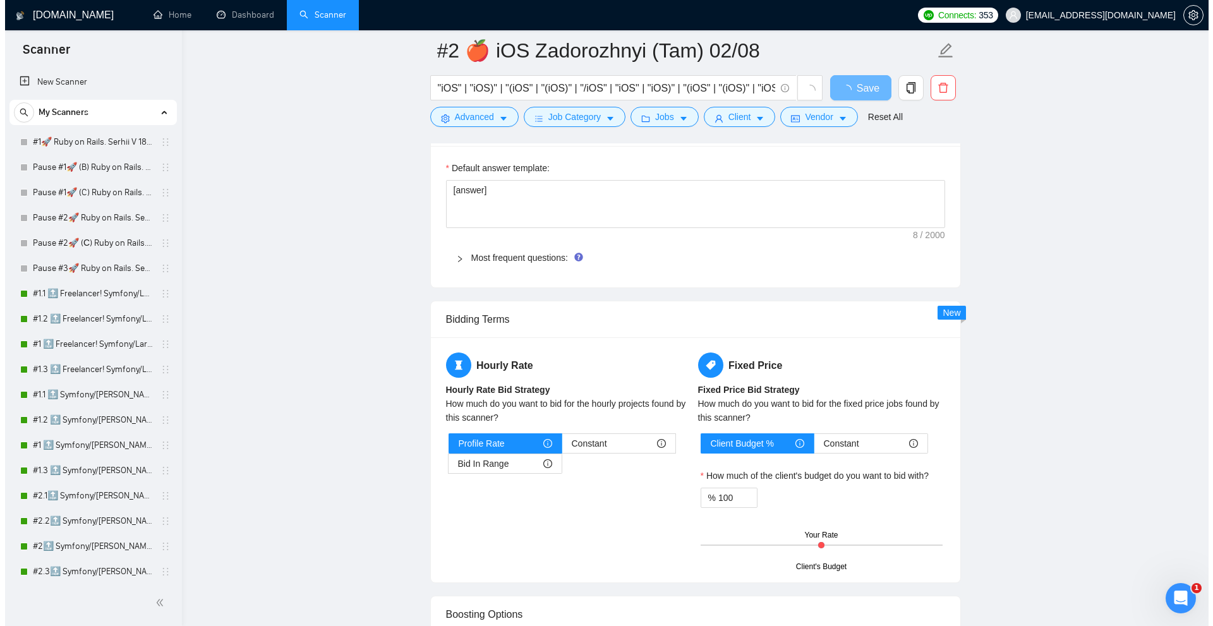
scroll to position [1390, 0]
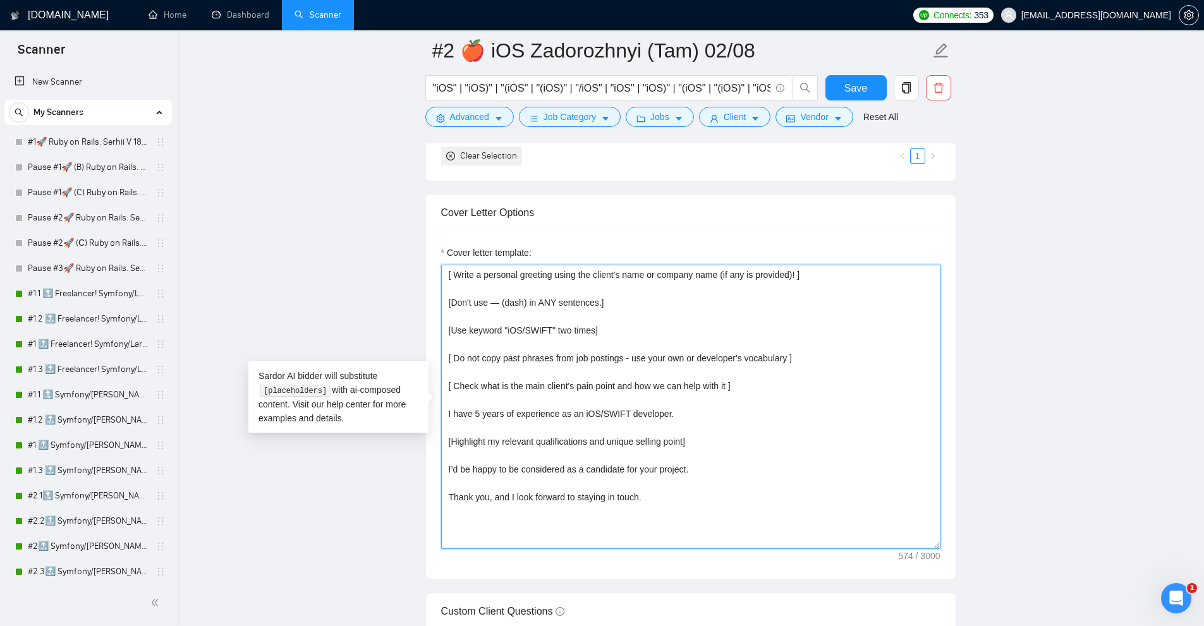
drag, startPoint x: 677, startPoint y: 407, endPoint x: 464, endPoint y: 404, distance: 213.6
click at [464, 404] on textarea "[ Write a personal greeting using the client's name or company name (if any is …" at bounding box center [690, 407] width 499 height 284
click at [594, 426] on textarea "[ Write a personal greeting using the client's name or company name (if any is …" at bounding box center [690, 407] width 499 height 284
click at [625, 447] on textarea "[ Write a personal greeting using the client's name or company name (if any is …" at bounding box center [690, 407] width 499 height 284
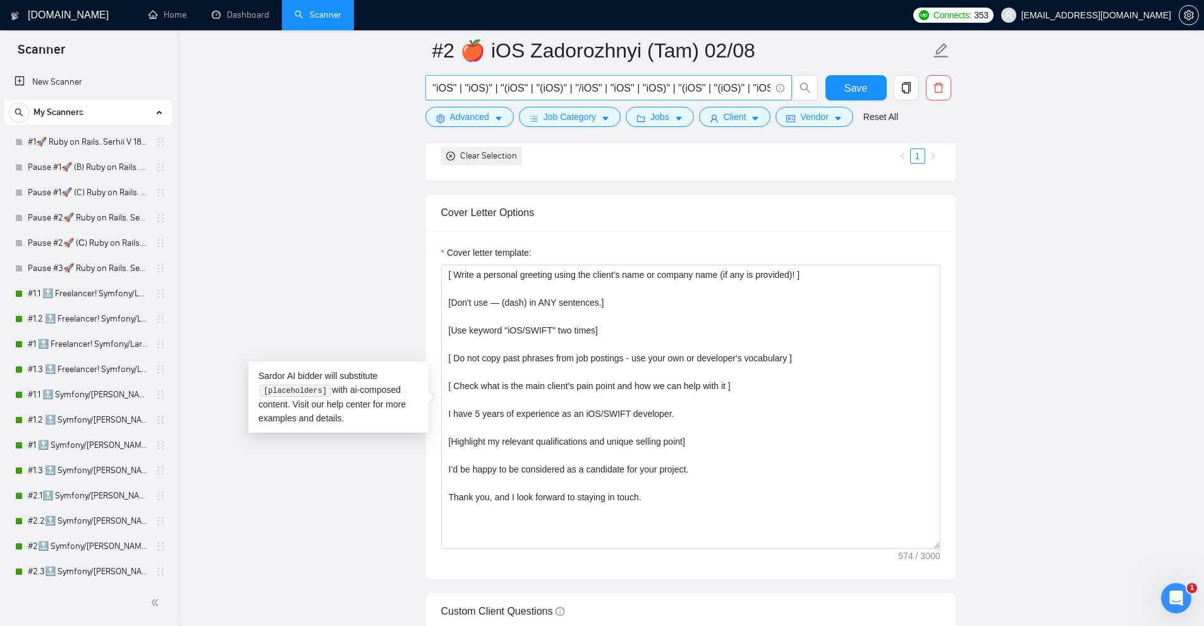
click at [597, 94] on input ""iOS" | "iOS)" | "(iOS" | "(iOS)" | "/iOS" | "iOS" | "iOS)" | "(iOS" | "(iOS)" …" at bounding box center [601, 88] width 337 height 16
click at [461, 119] on span "Advanced" at bounding box center [469, 117] width 39 height 14
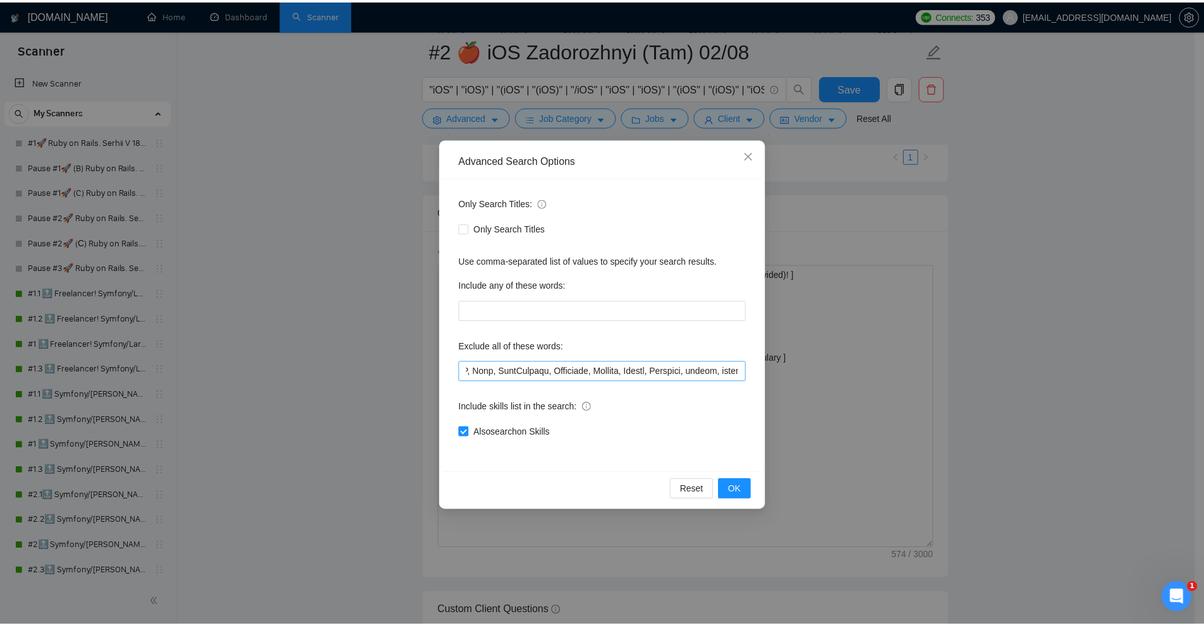
scroll to position [0, 1516]
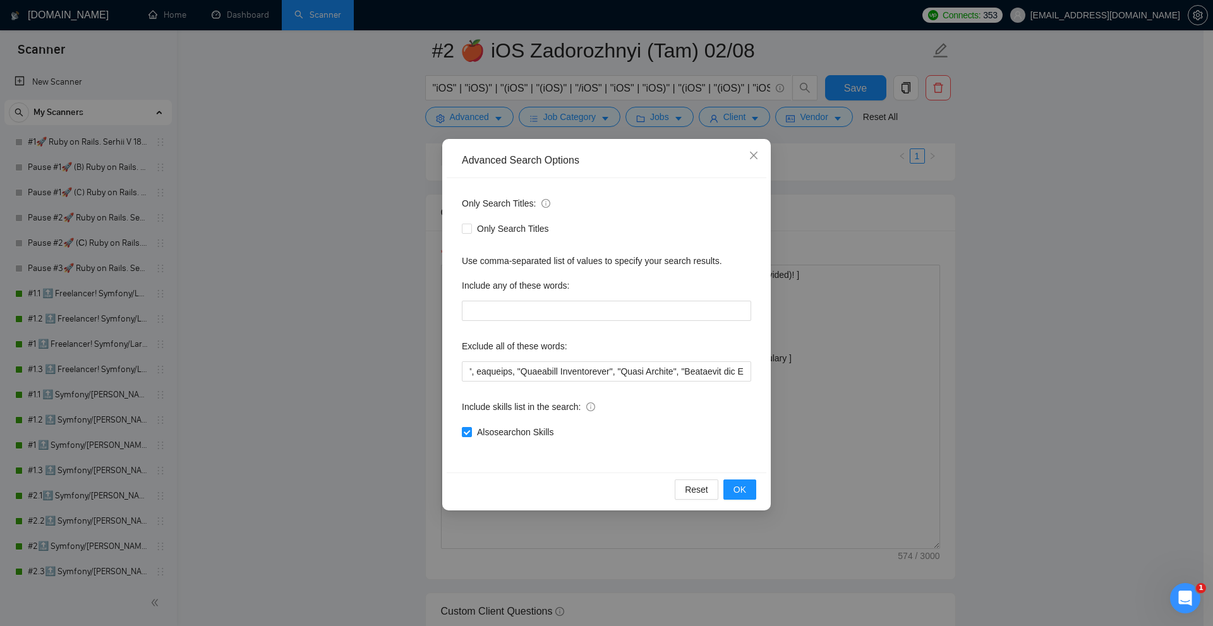
click at [554, 100] on div "Advanced Search Options Only Search Titles: Only Search Titles Use comma-separa…" at bounding box center [606, 313] width 1213 height 626
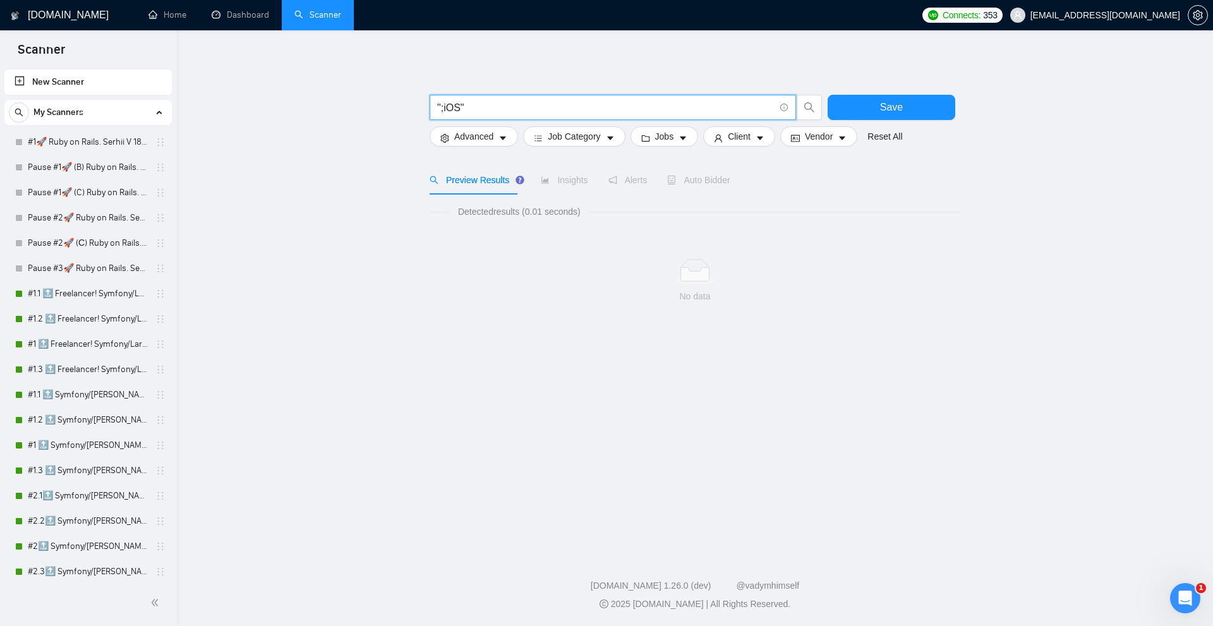
type input "";iOS""
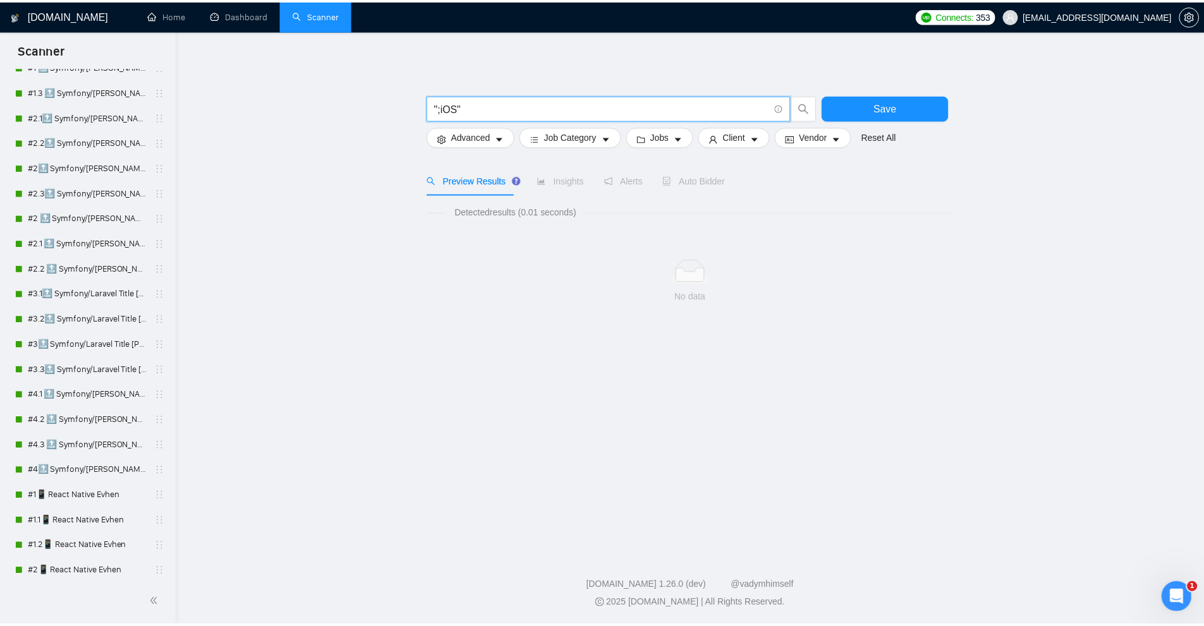
scroll to position [632, 0]
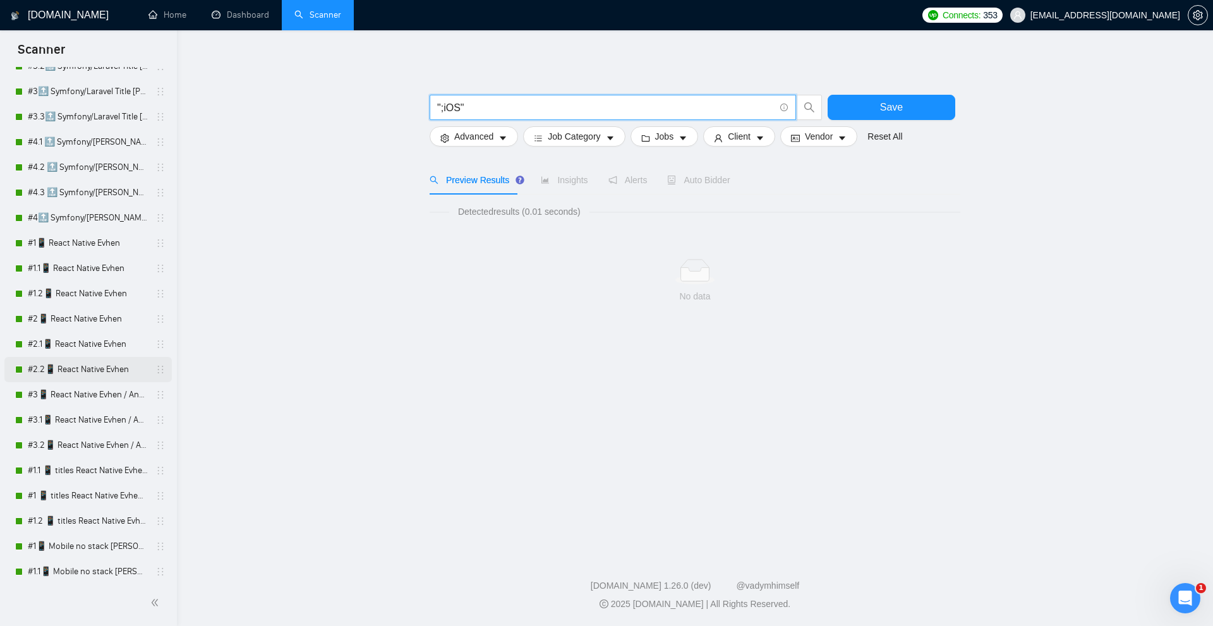
click at [91, 365] on link "#2.2📱 React Native Evhen" at bounding box center [88, 369] width 120 height 25
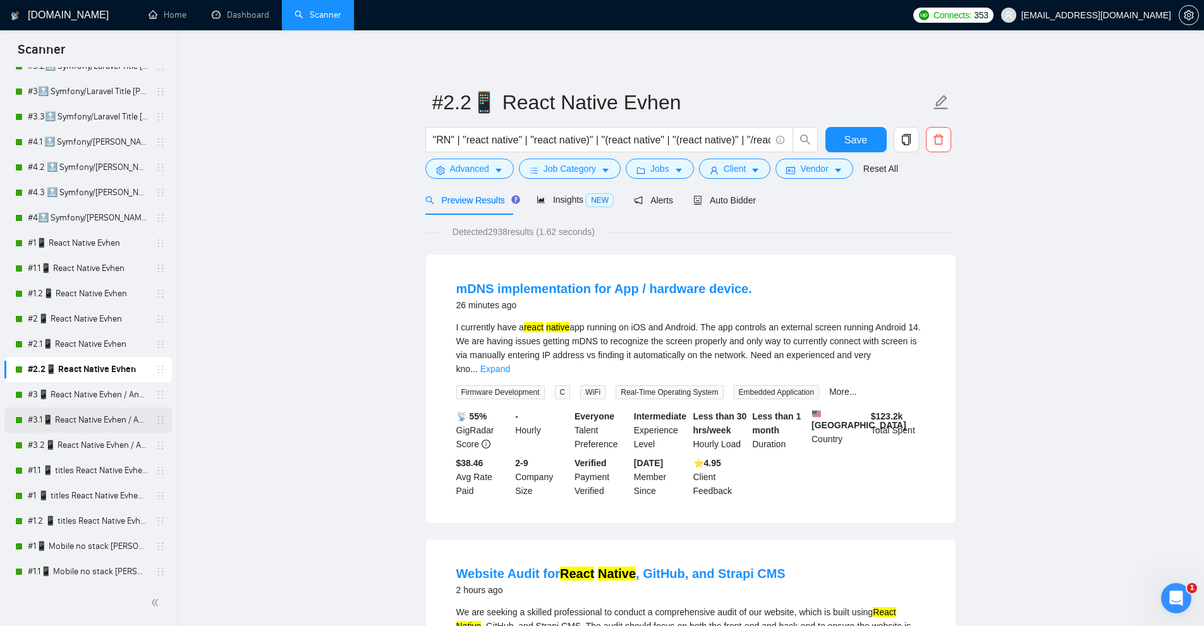
click at [85, 411] on link "#3.1📱 React Native Evhen / Another categories" at bounding box center [88, 420] width 120 height 25
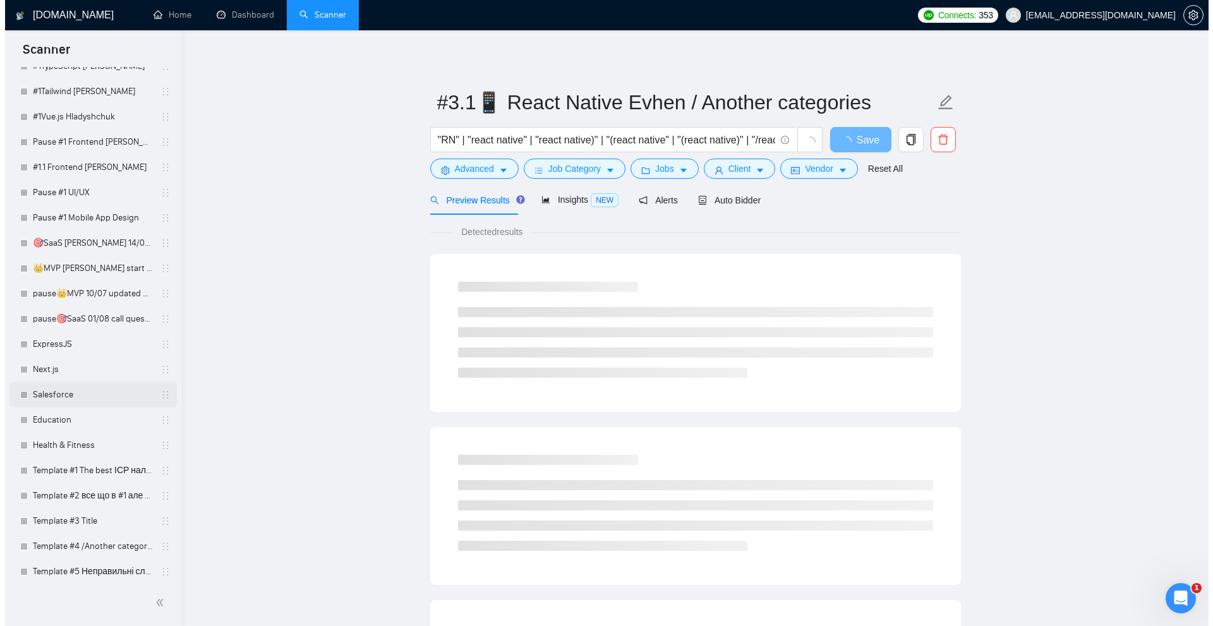
scroll to position [3239, 0]
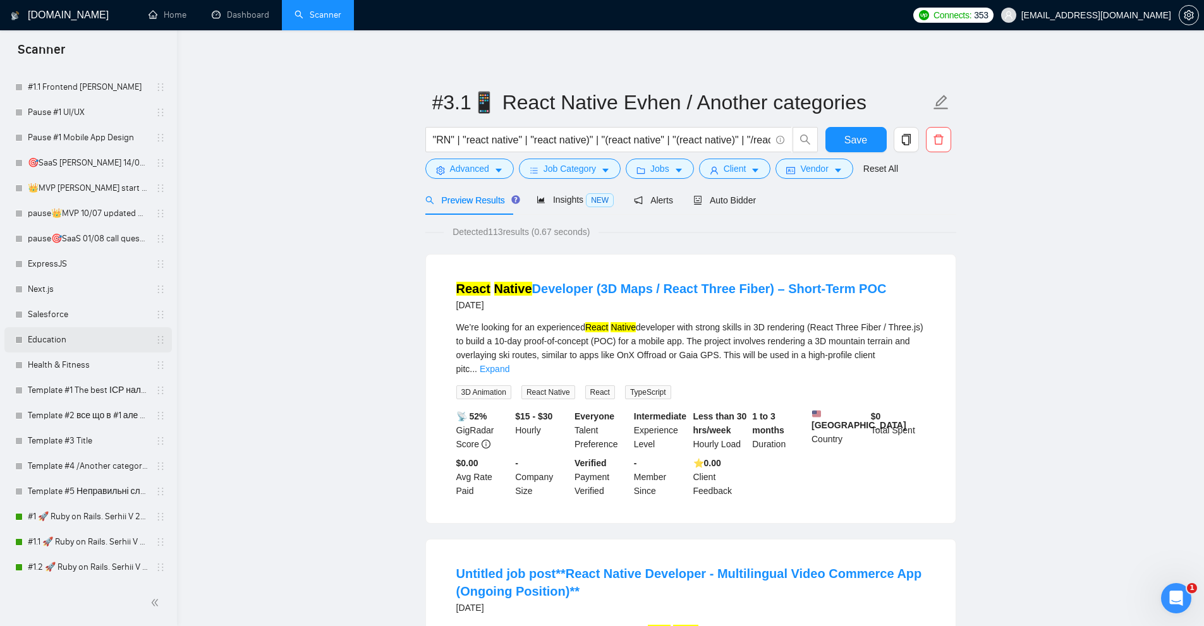
click at [40, 335] on link "Education" at bounding box center [88, 339] width 120 height 25
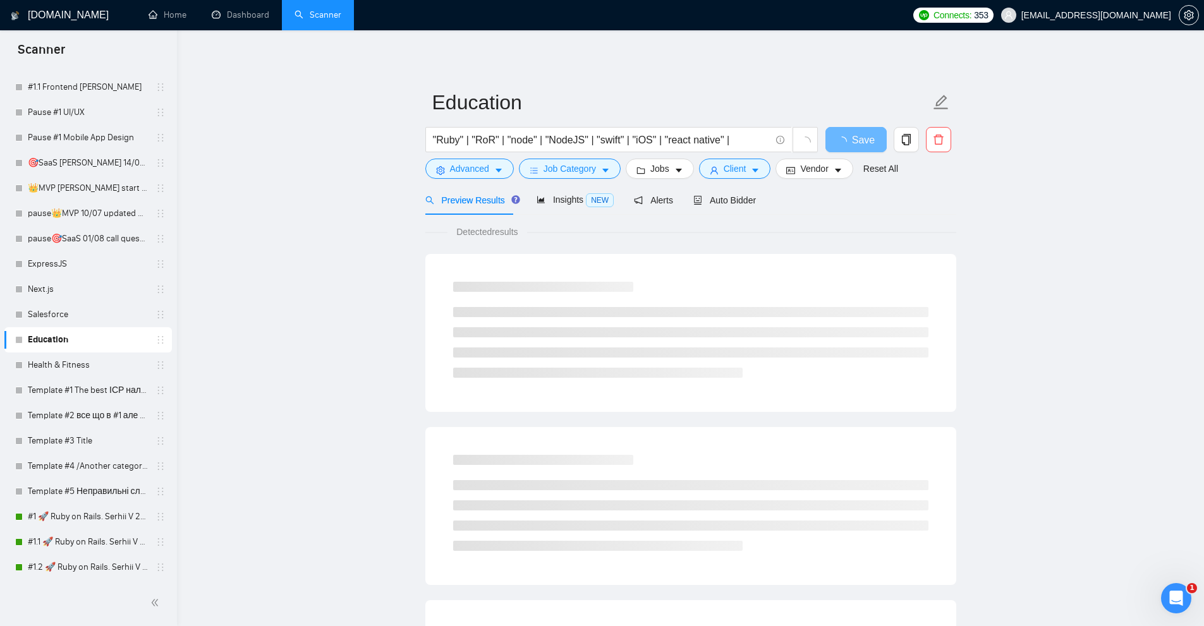
click at [488, 156] on div ""Ruby" | "RoR" | "node" | "NodeJS" | "swift" | "iOS" | "react native" |" at bounding box center [622, 143] width 398 height 32
click at [474, 167] on span "Advanced" at bounding box center [469, 169] width 39 height 14
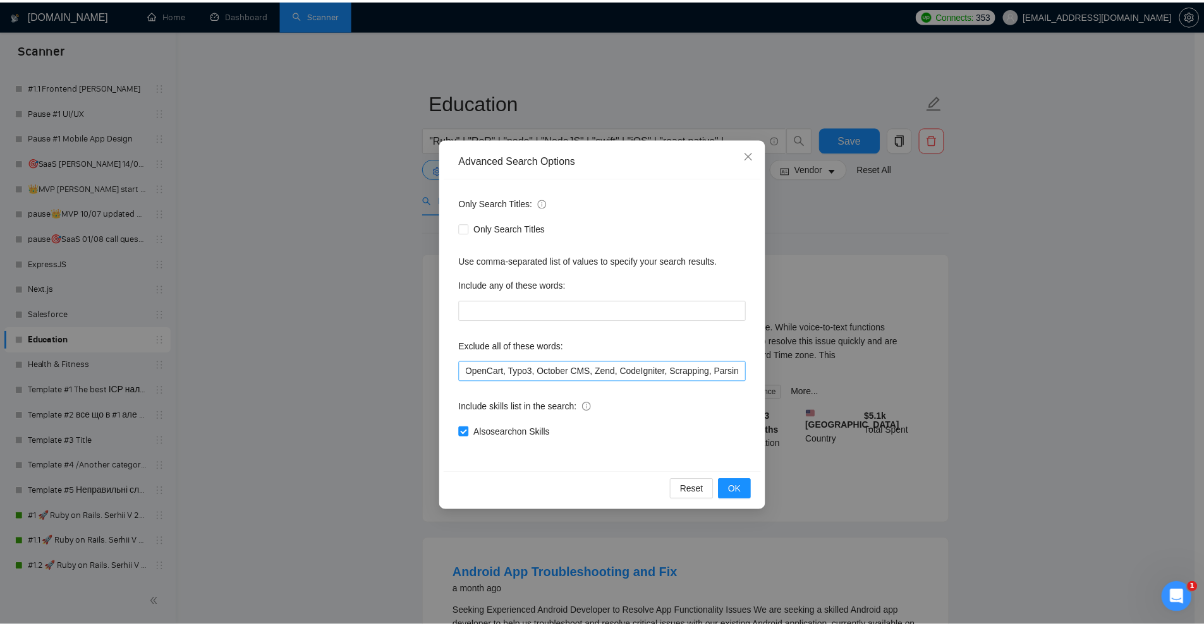
scroll to position [0, 1015]
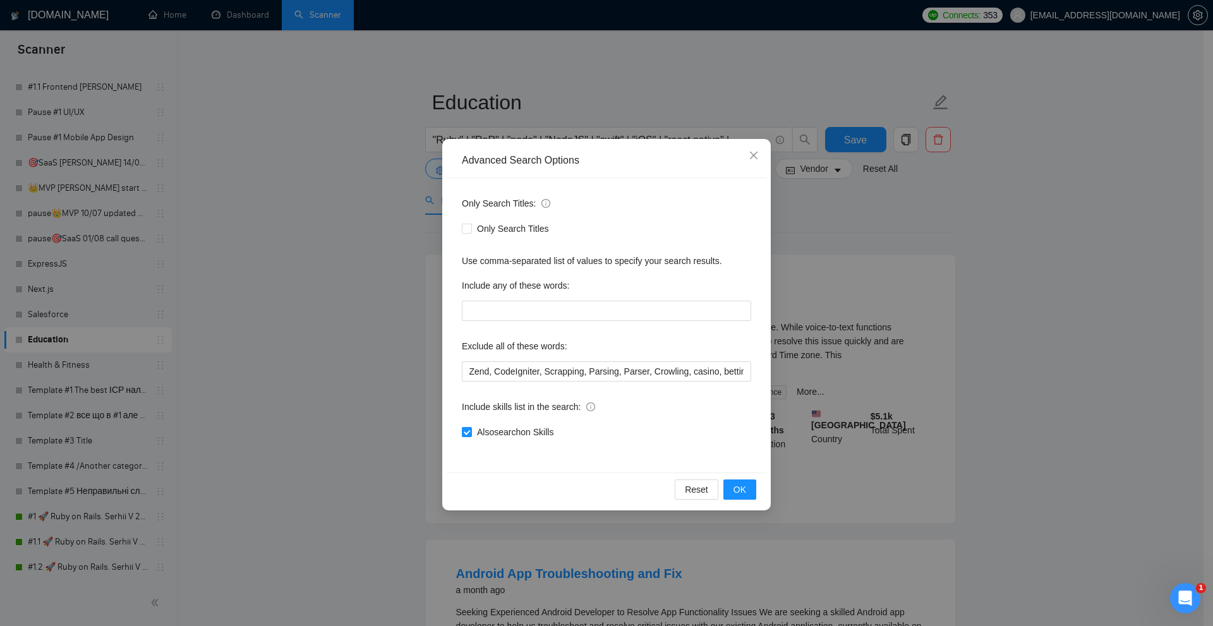
click at [296, 308] on div "Advanced Search Options Only Search Titles: Only Search Titles Use comma-separa…" at bounding box center [606, 313] width 1213 height 626
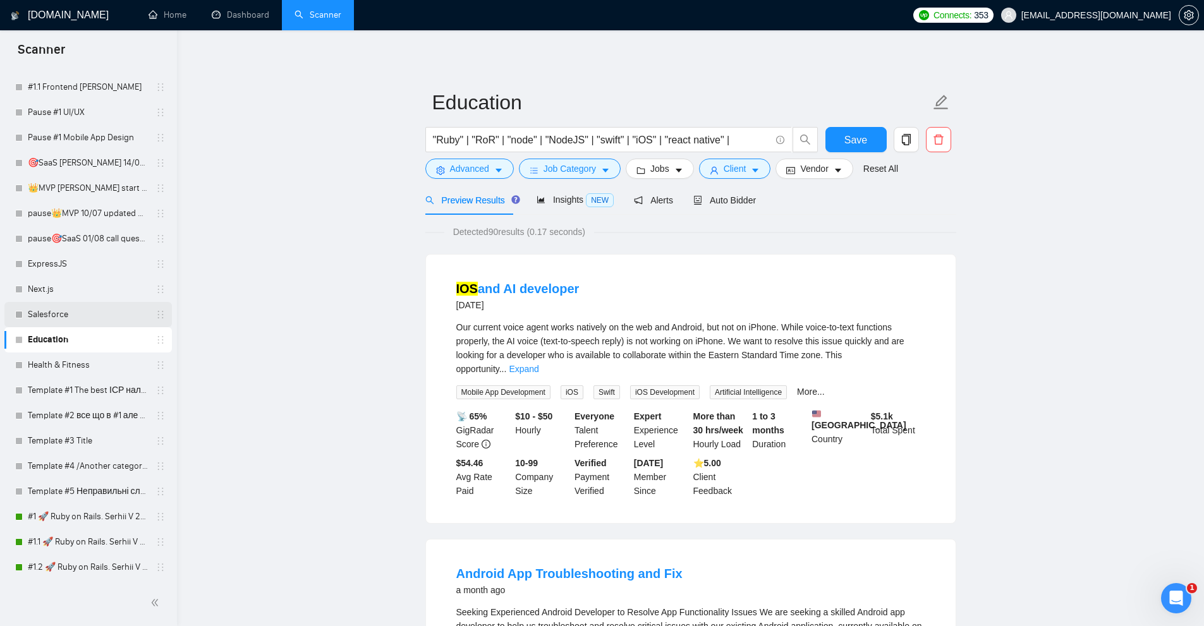
click at [68, 322] on link "Salesforce" at bounding box center [88, 314] width 120 height 25
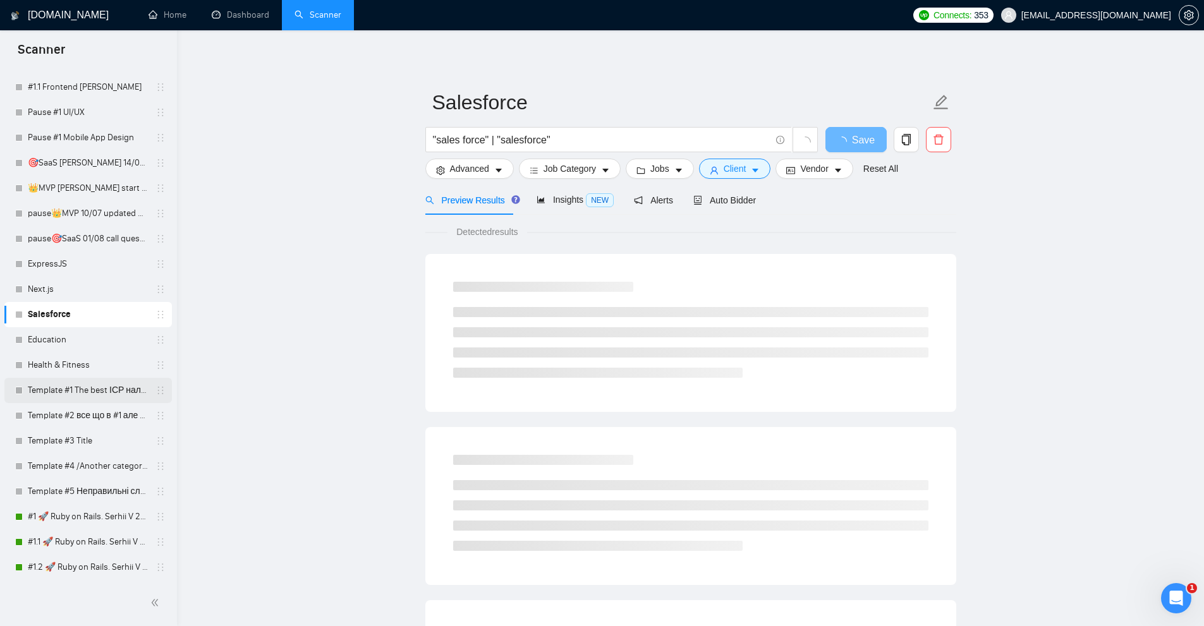
click at [88, 393] on link "Template #1 The best ІСР налаштування" at bounding box center [88, 390] width 120 height 25
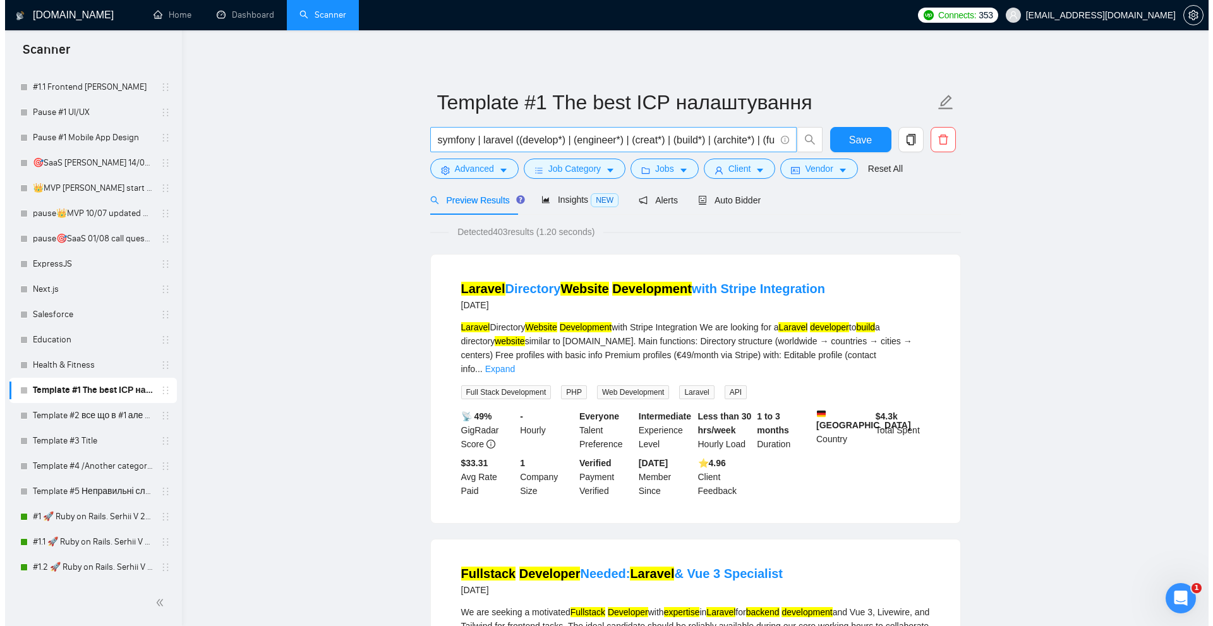
scroll to position [0, 588]
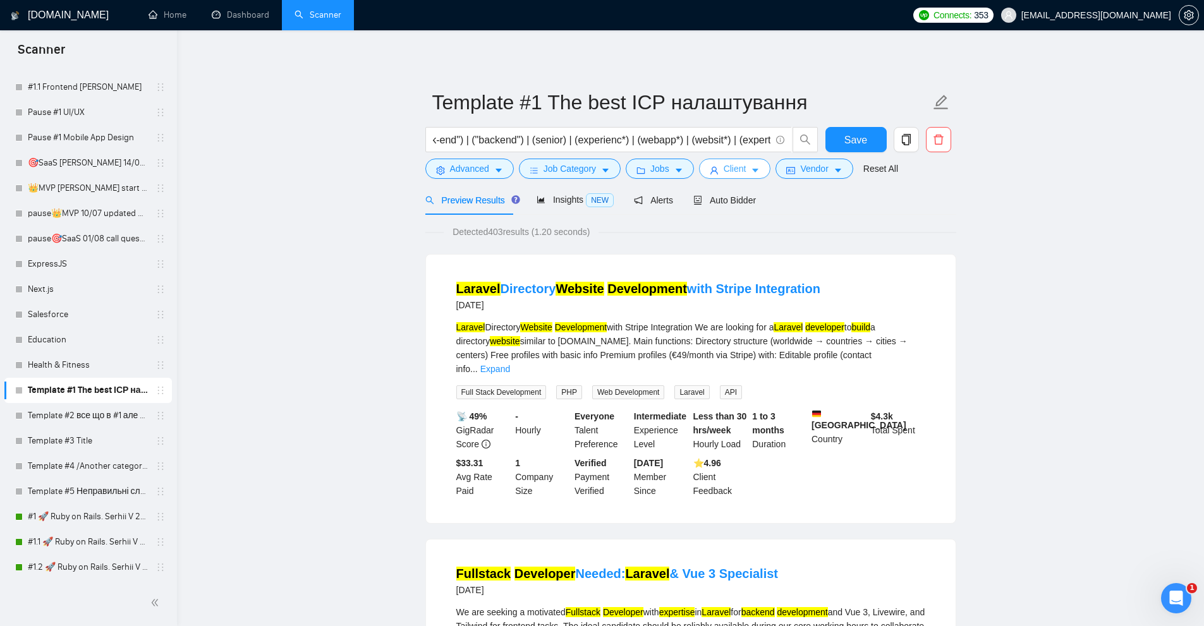
click at [739, 162] on span "Client" at bounding box center [734, 169] width 23 height 14
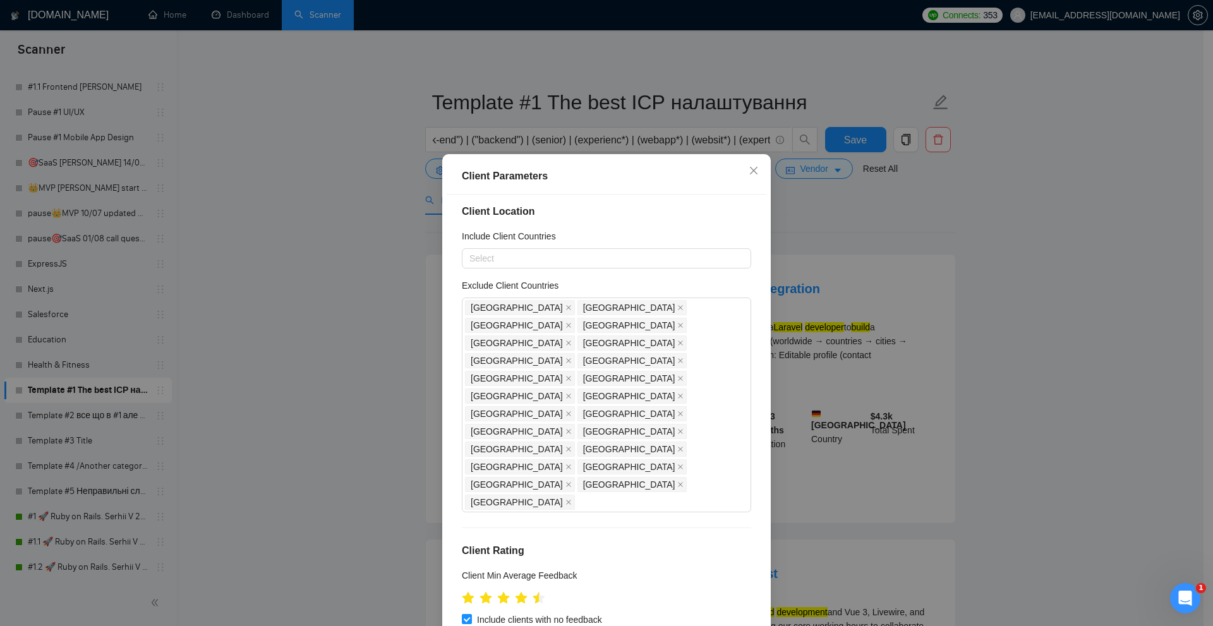
scroll to position [0, 0]
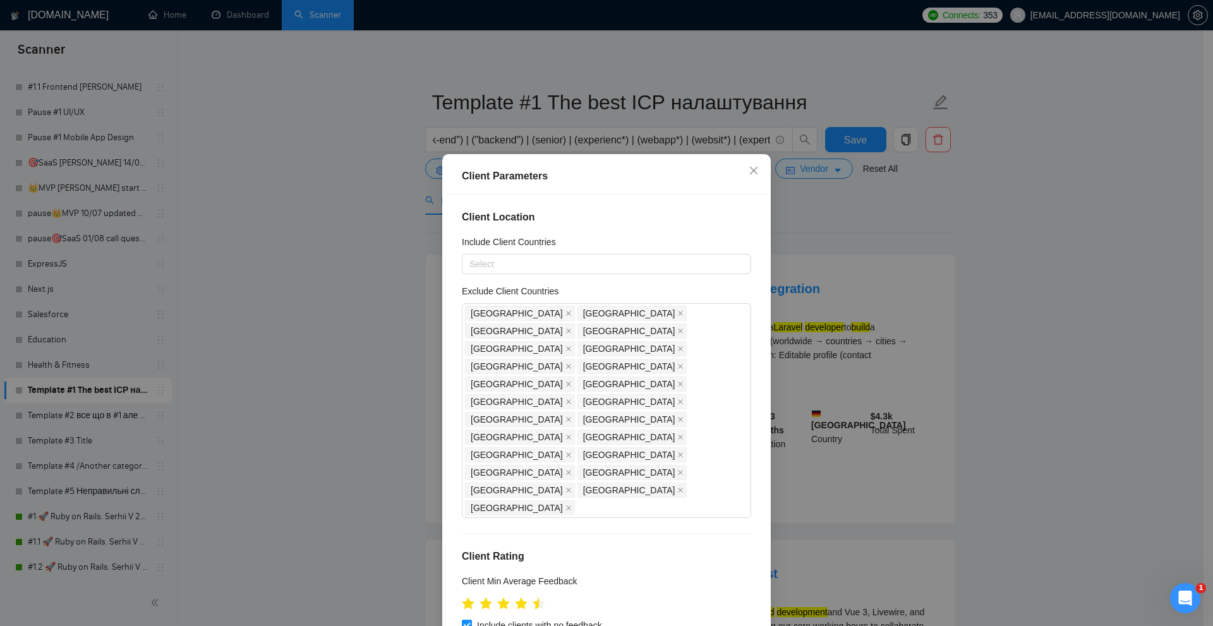
click at [829, 210] on div "Client Parameters Client Location Include Client Countries Select Exclude Clien…" at bounding box center [606, 313] width 1213 height 626
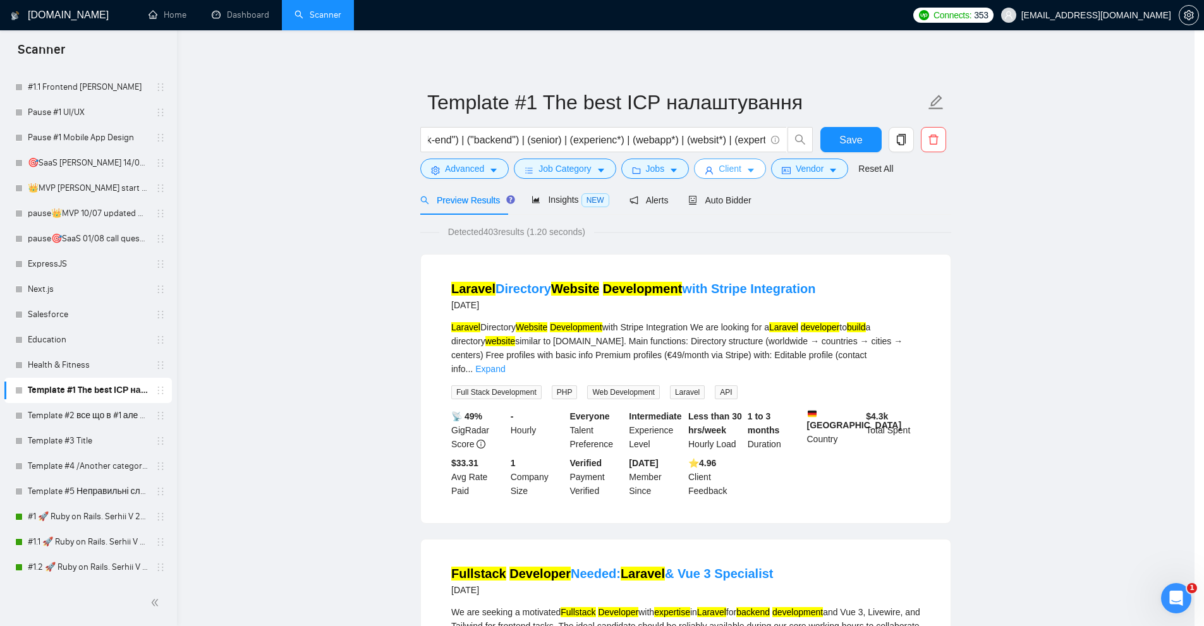
click at [809, 171] on body "Scanner New Scanner My Scanners #1🚀 Ruby on Rails. Serhii V 18/03 Pause #1🚀 (B)…" at bounding box center [597, 313] width 1194 height 626
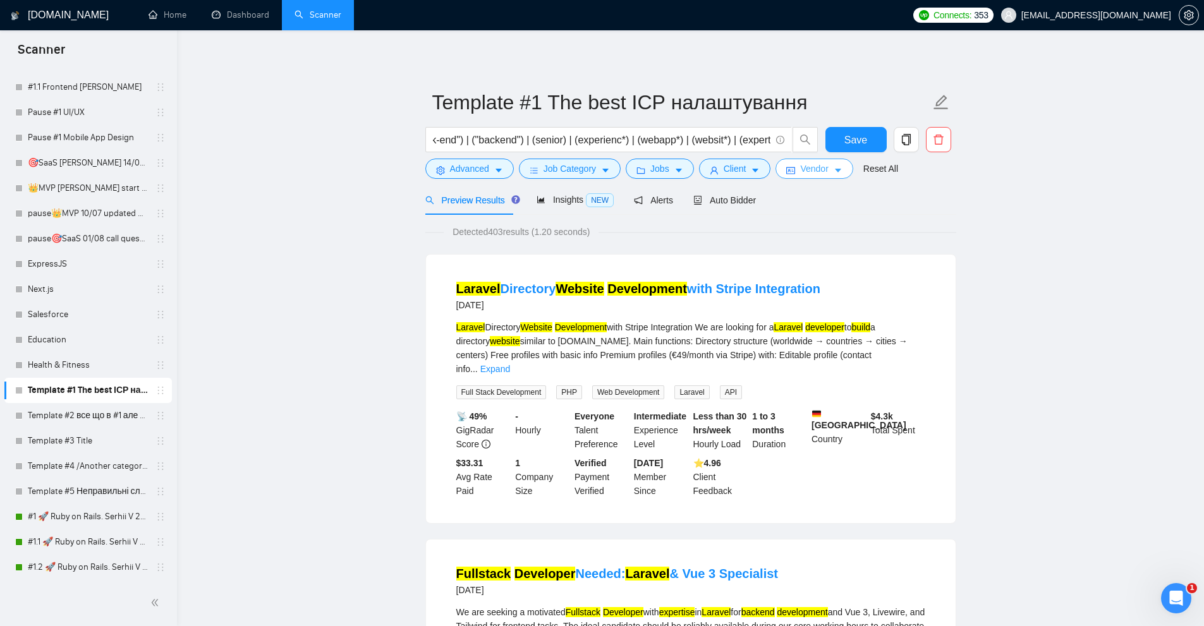
click at [809, 171] on span "Vendor" at bounding box center [814, 169] width 28 height 14
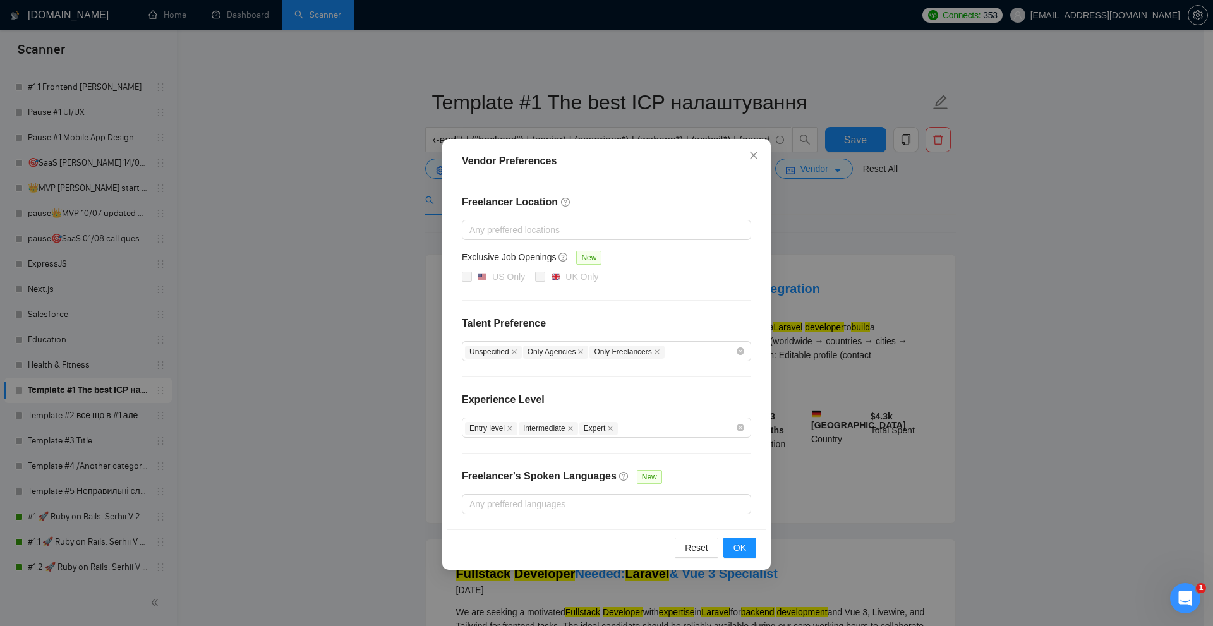
click at [809, 171] on div "Vendor Preferences Freelancer Location Any preffered locations Exclusive Job Op…" at bounding box center [606, 313] width 1213 height 626
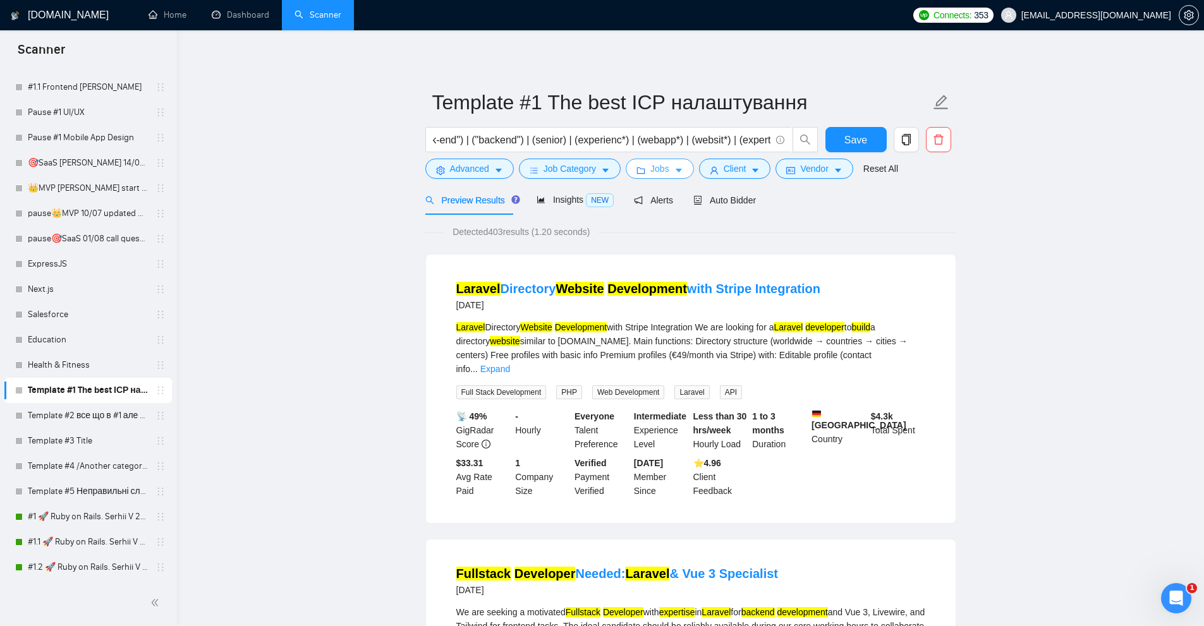
click at [646, 169] on button "Jobs" at bounding box center [660, 169] width 68 height 20
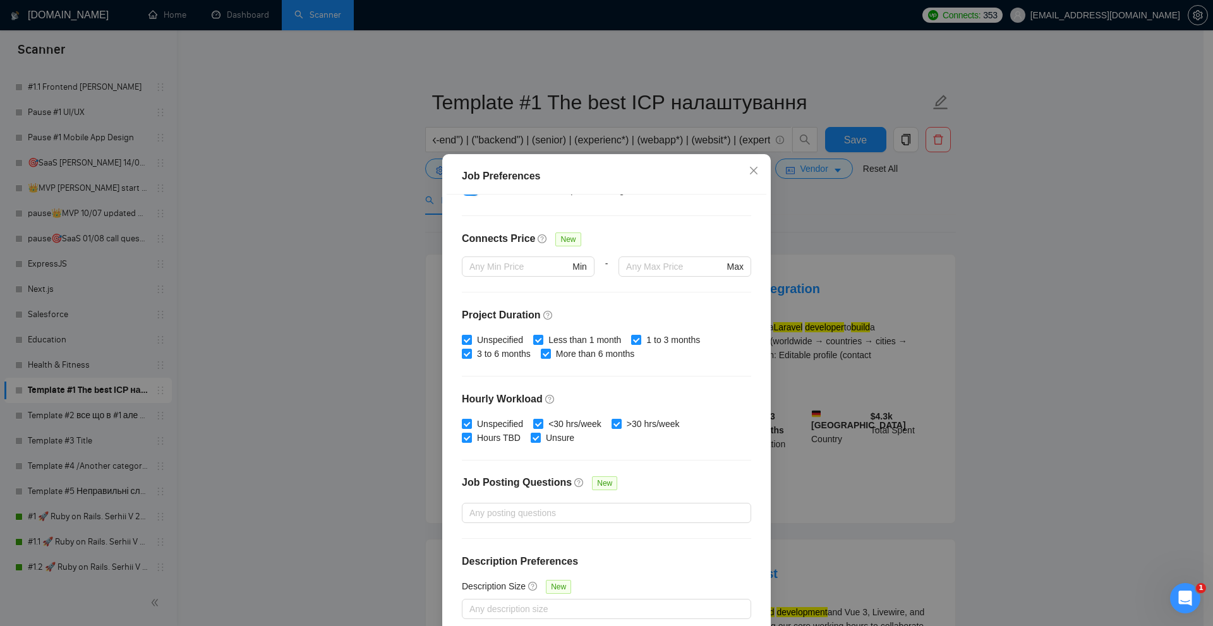
drag, startPoint x: 788, startPoint y: 229, endPoint x: 747, endPoint y: 217, distance: 42.2
click at [788, 229] on div "Job Preferences Budget Project Type All Fixed Price Hourly Rate Fixed Price Bud…" at bounding box center [606, 313] width 1213 height 626
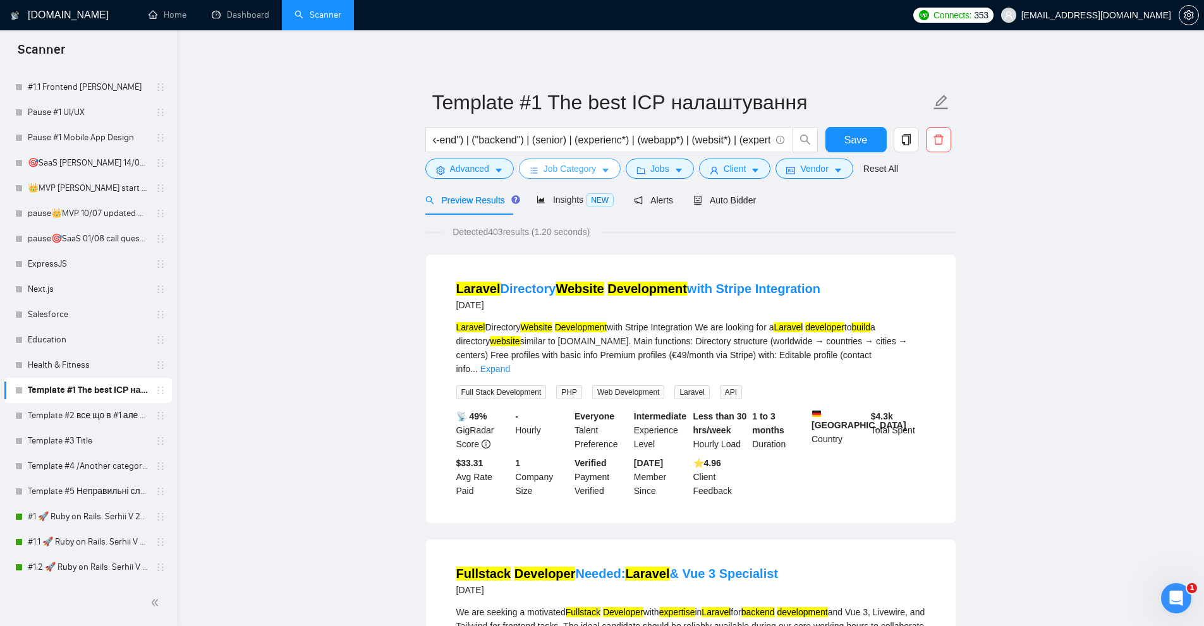
click at [590, 172] on span "Job Category" at bounding box center [569, 169] width 52 height 14
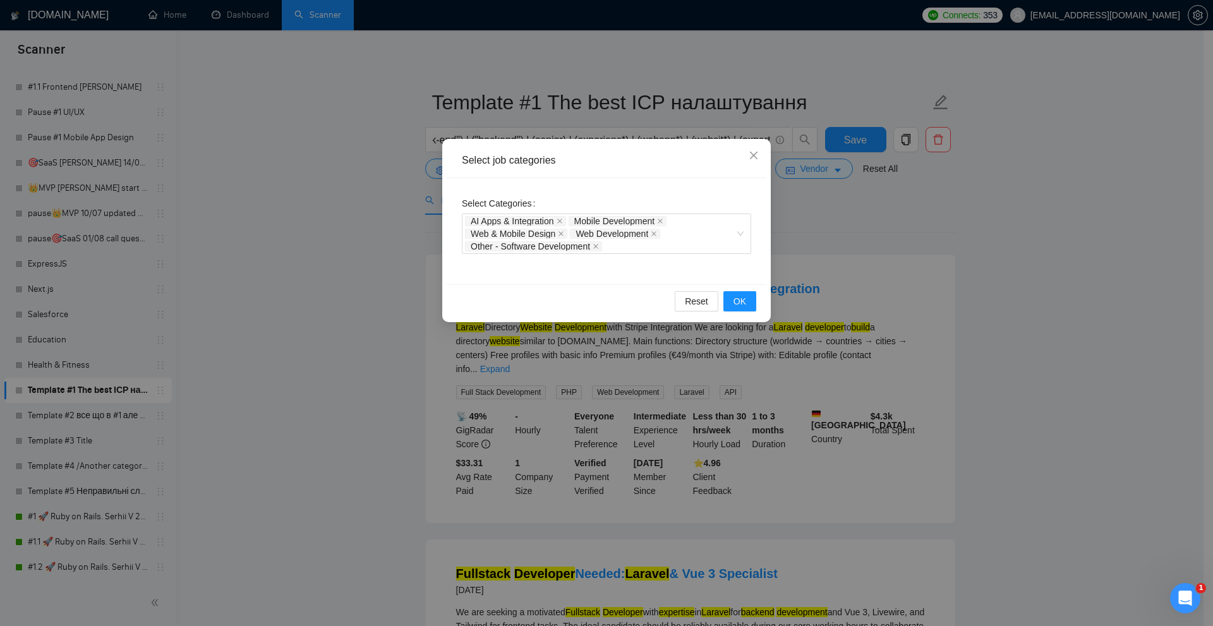
click at [473, 159] on div "Select job categories" at bounding box center [606, 161] width 289 height 14
click at [430, 161] on div "Select job categories Select Categories AI Apps & Integration Mobile Developmen…" at bounding box center [606, 313] width 1213 height 626
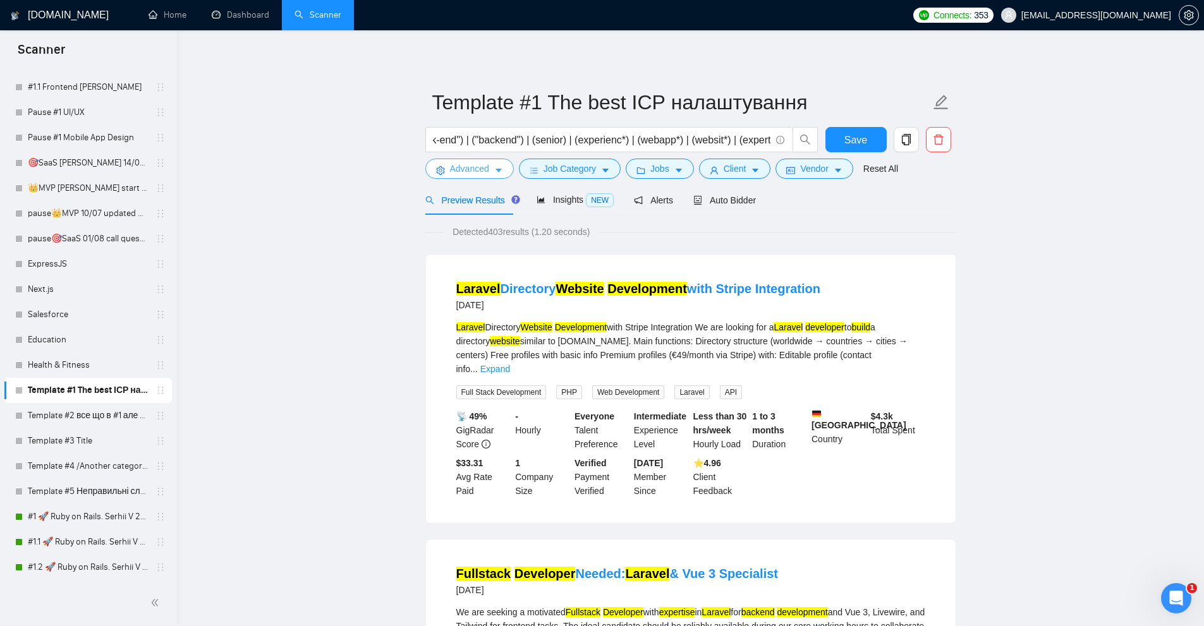
click at [483, 168] on span "Advanced" at bounding box center [469, 169] width 39 height 14
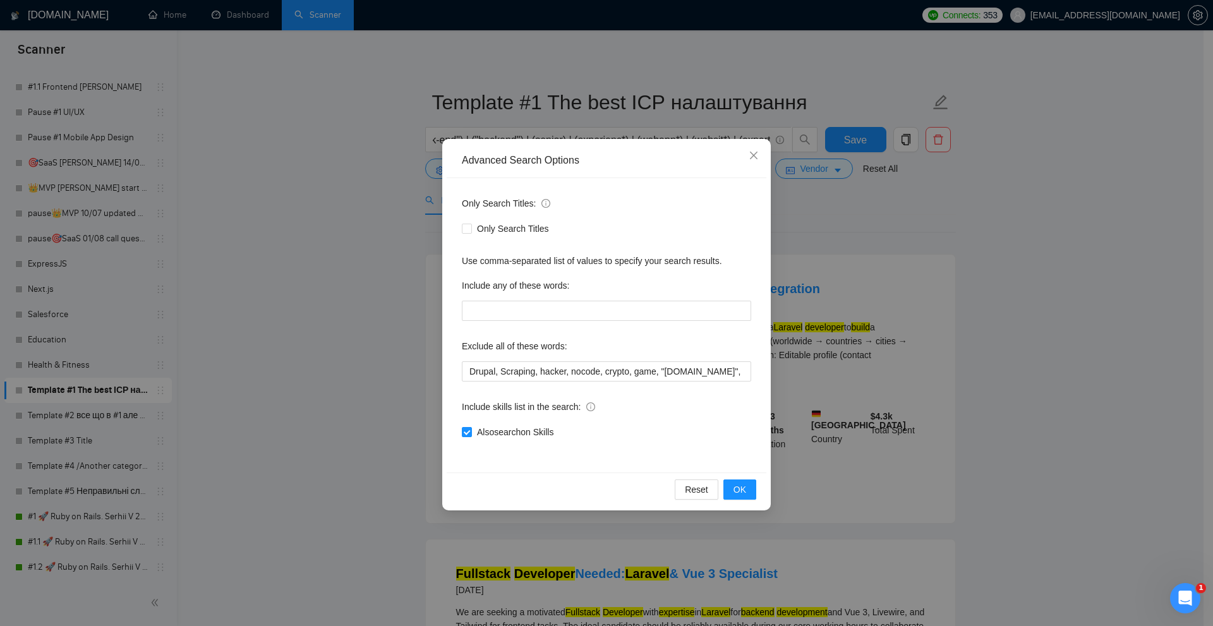
click at [370, 175] on div "Advanced Search Options Only Search Titles: Only Search Titles Use comma-separa…" at bounding box center [606, 313] width 1213 height 626
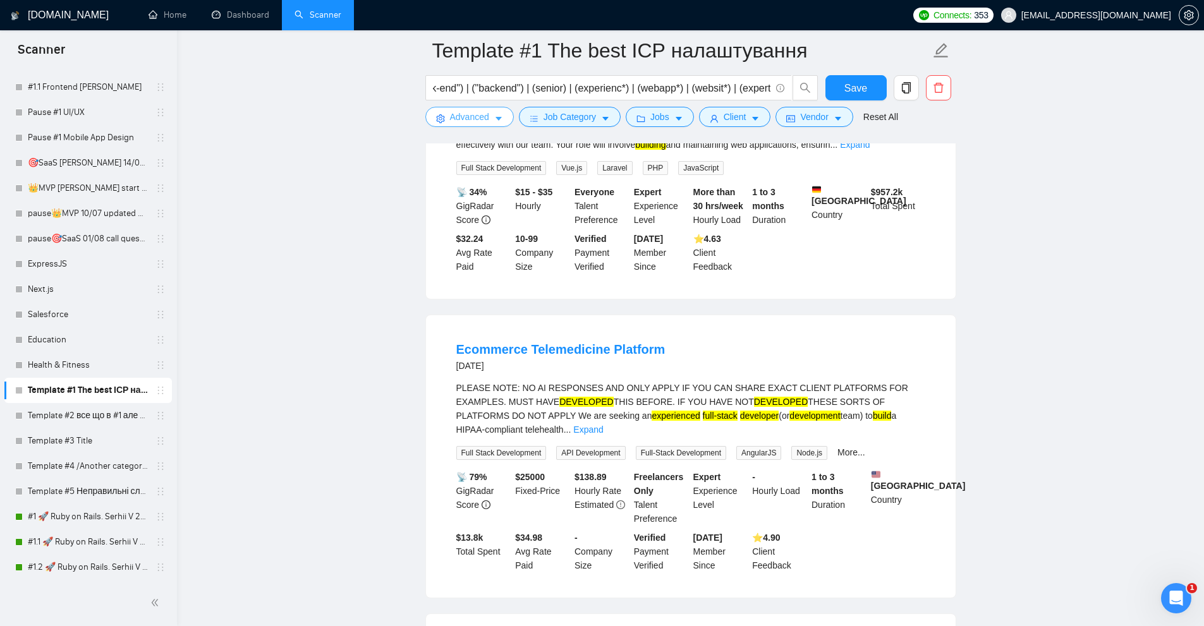
scroll to position [569, 0]
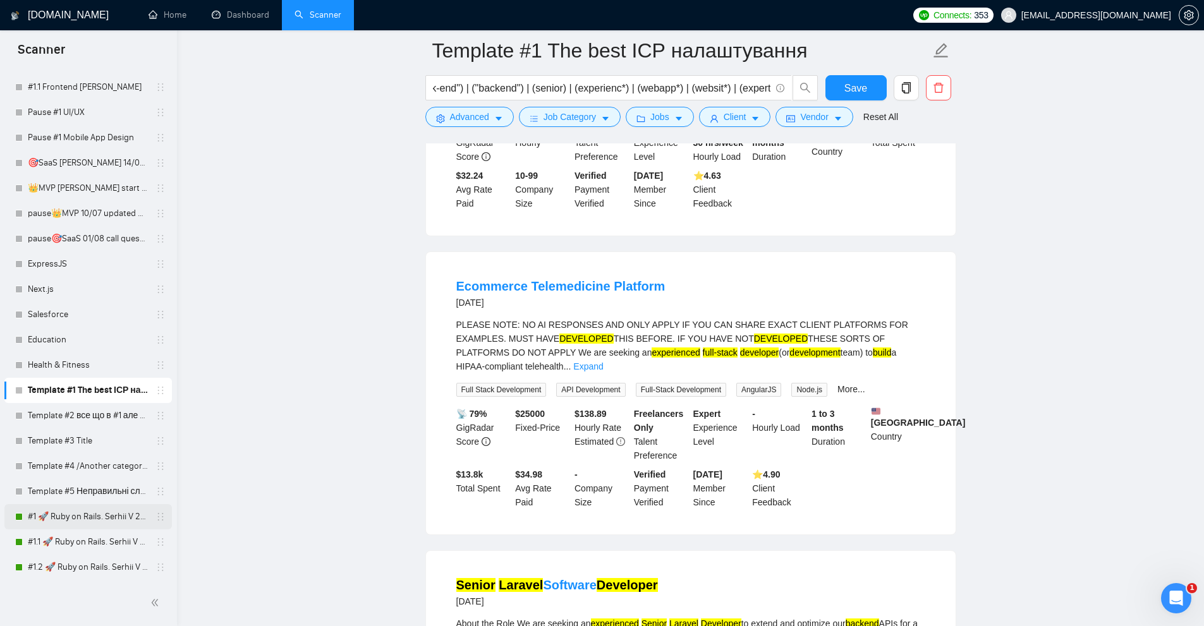
click at [109, 511] on link "#1 🚀 Ruby on Rails. Serhii V 21/07" at bounding box center [88, 516] width 120 height 25
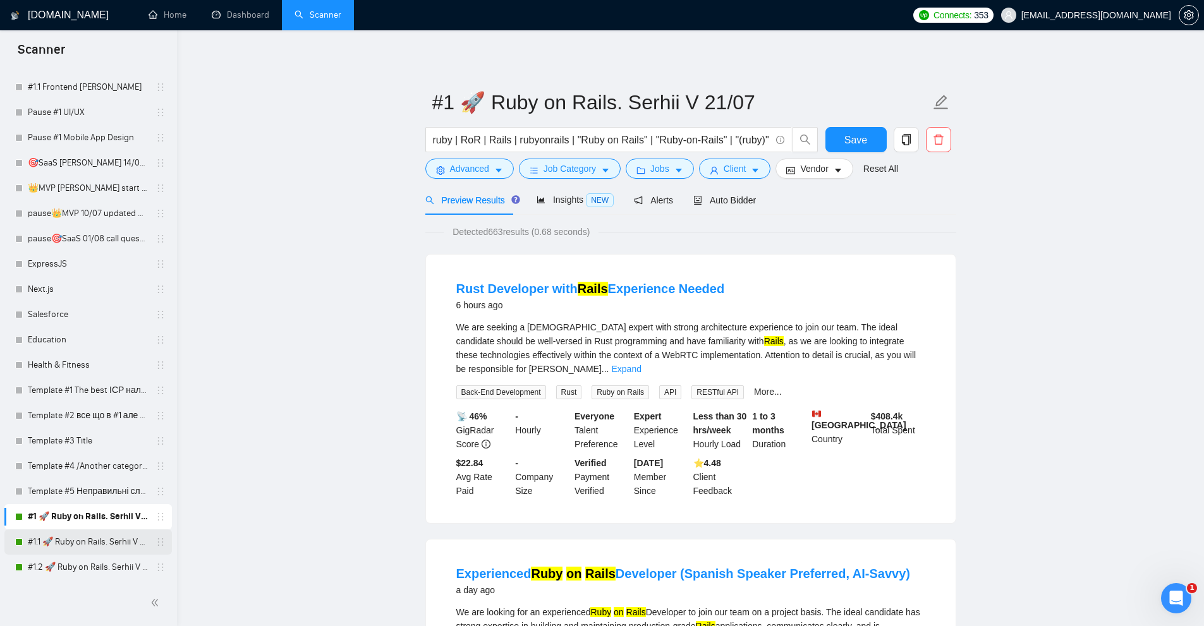
click at [75, 540] on link "#1.1 🚀 Ruby on Rails. Serhii V 21/07" at bounding box center [88, 541] width 120 height 25
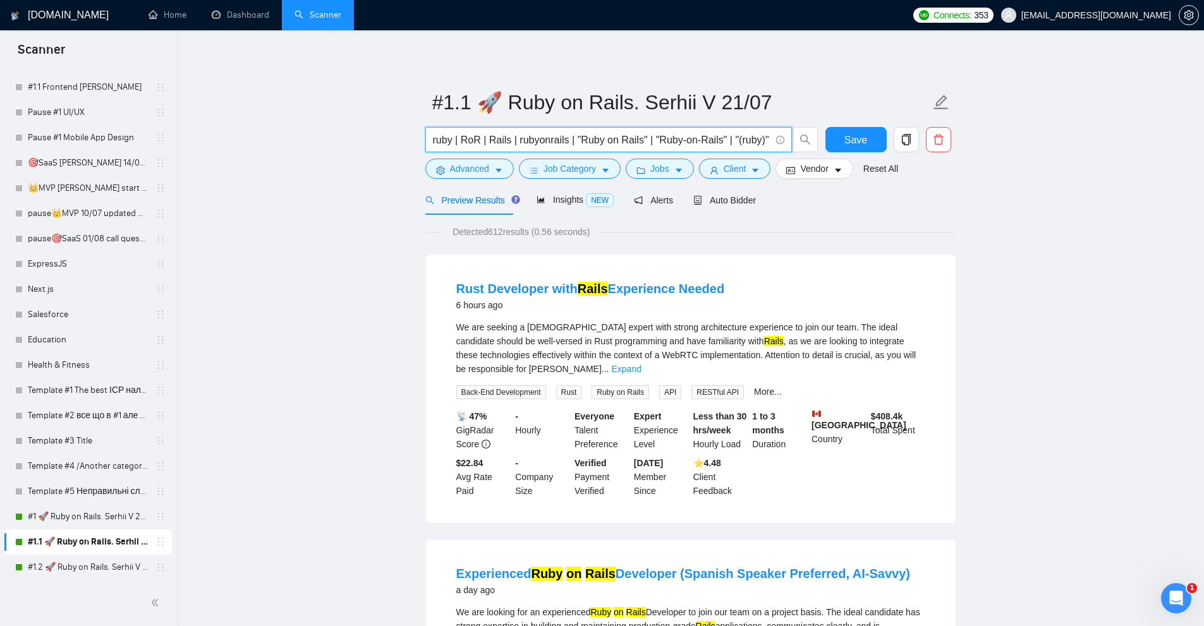
drag, startPoint x: 565, startPoint y: 143, endPoint x: 514, endPoint y: 142, distance: 51.2
click at [514, 142] on input "ruby | RoR | Rails | rubyonrails | "Ruby on Rails" | "Ruby-on-Rails" | "(ruby)"…" at bounding box center [601, 140] width 337 height 16
click at [552, 197] on span "Insights NEW" at bounding box center [574, 200] width 77 height 10
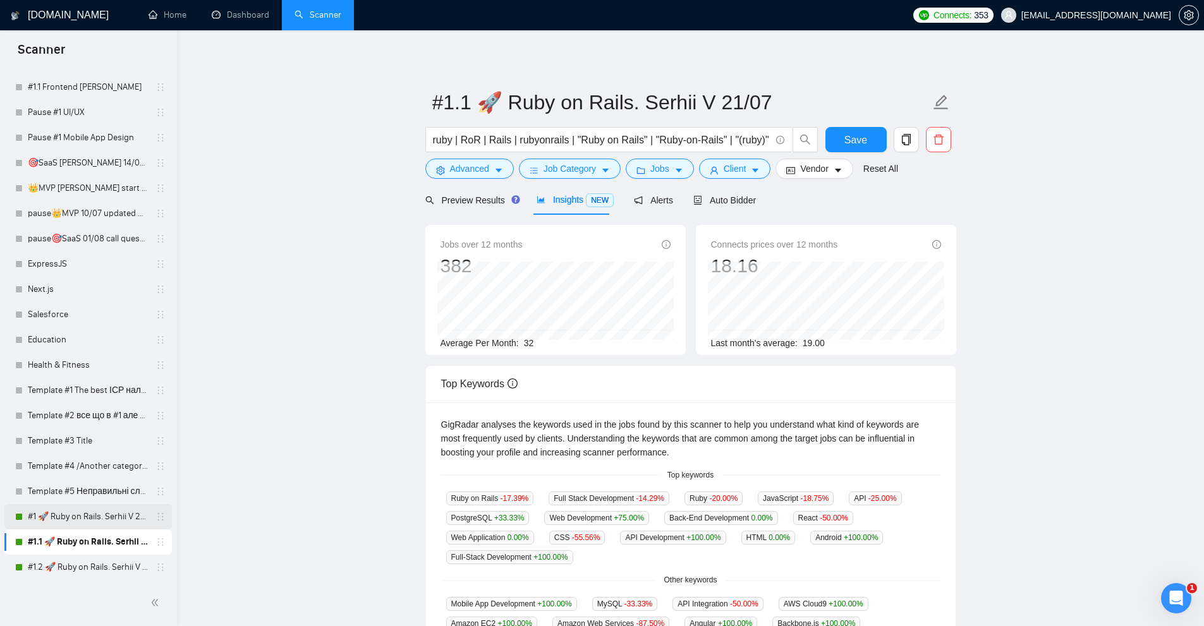
click at [83, 515] on link "#1 🚀 Ruby on Rails. Serhii V 21/07" at bounding box center [88, 516] width 120 height 25
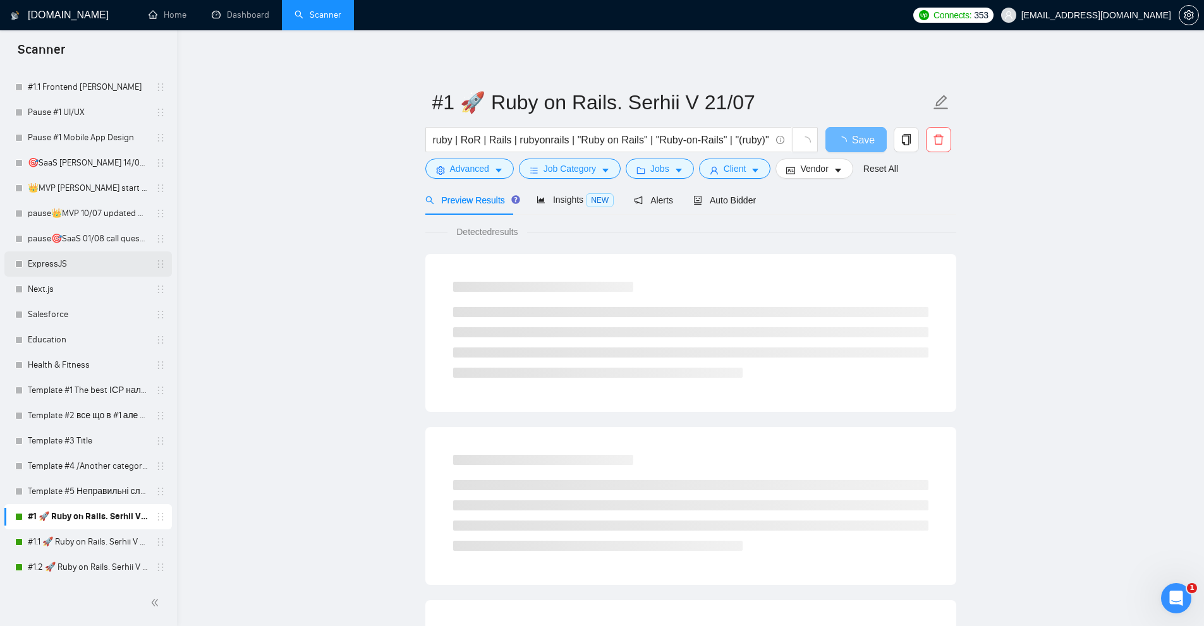
scroll to position [3050, 0]
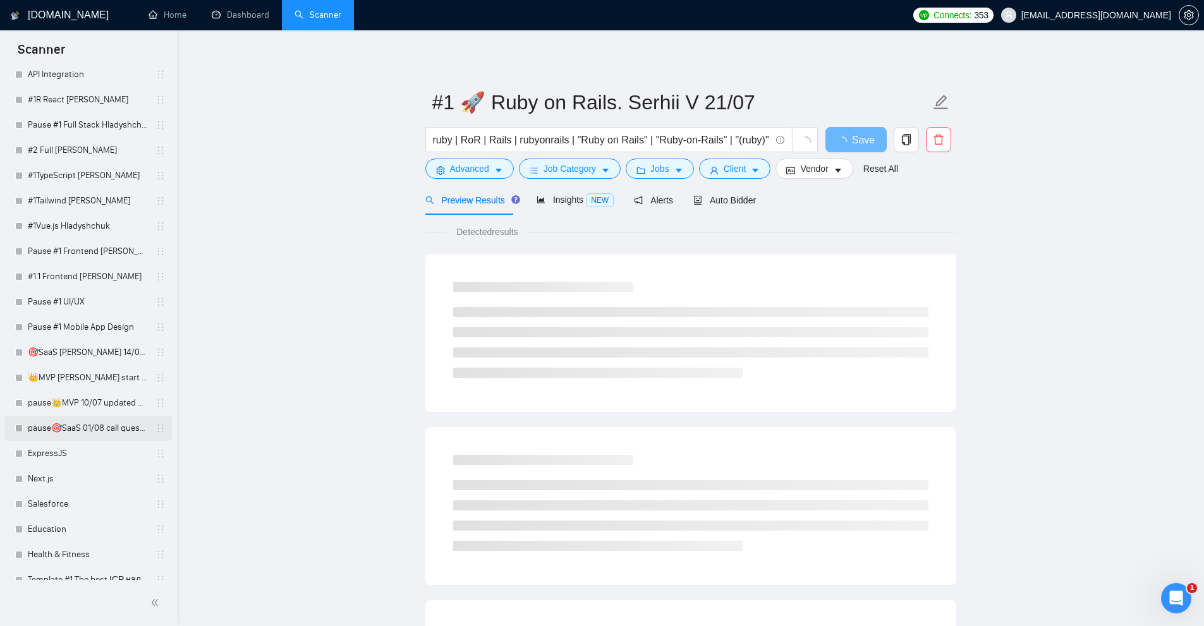
click at [88, 425] on link "pause🎯SaaS 01/08 call question check 06/08!!" at bounding box center [88, 428] width 120 height 25
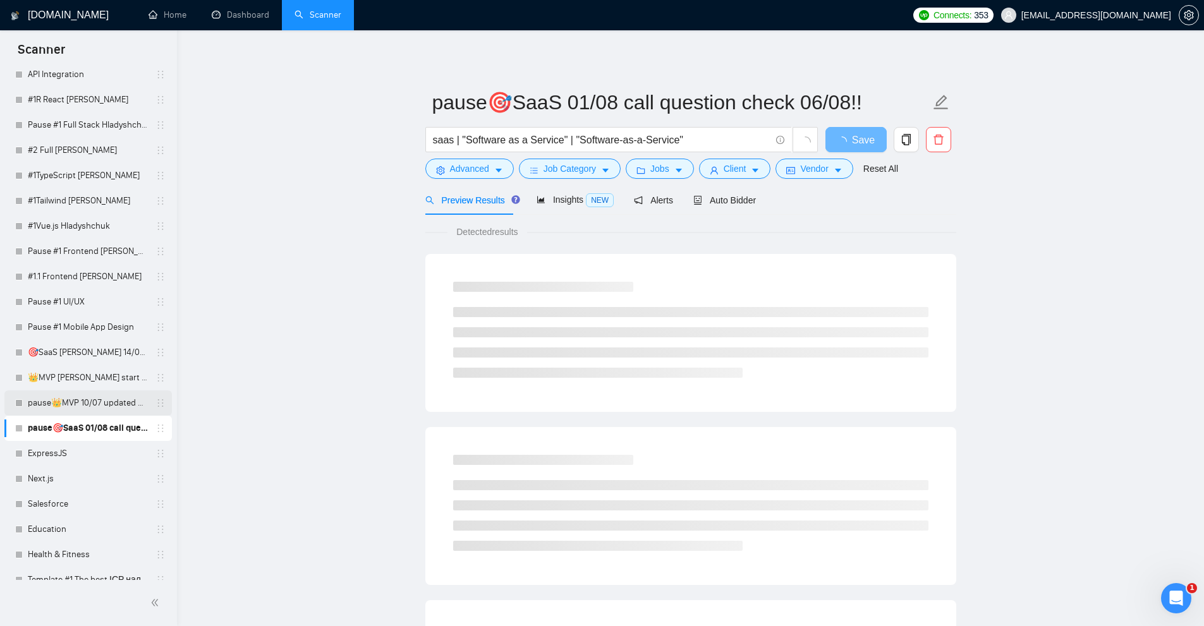
click at [68, 408] on link "pause👑MVP 10/07 updated AI&CoverLetter & Profile SubTitle" at bounding box center [88, 402] width 120 height 25
